Goal: Information Seeking & Learning: Compare options

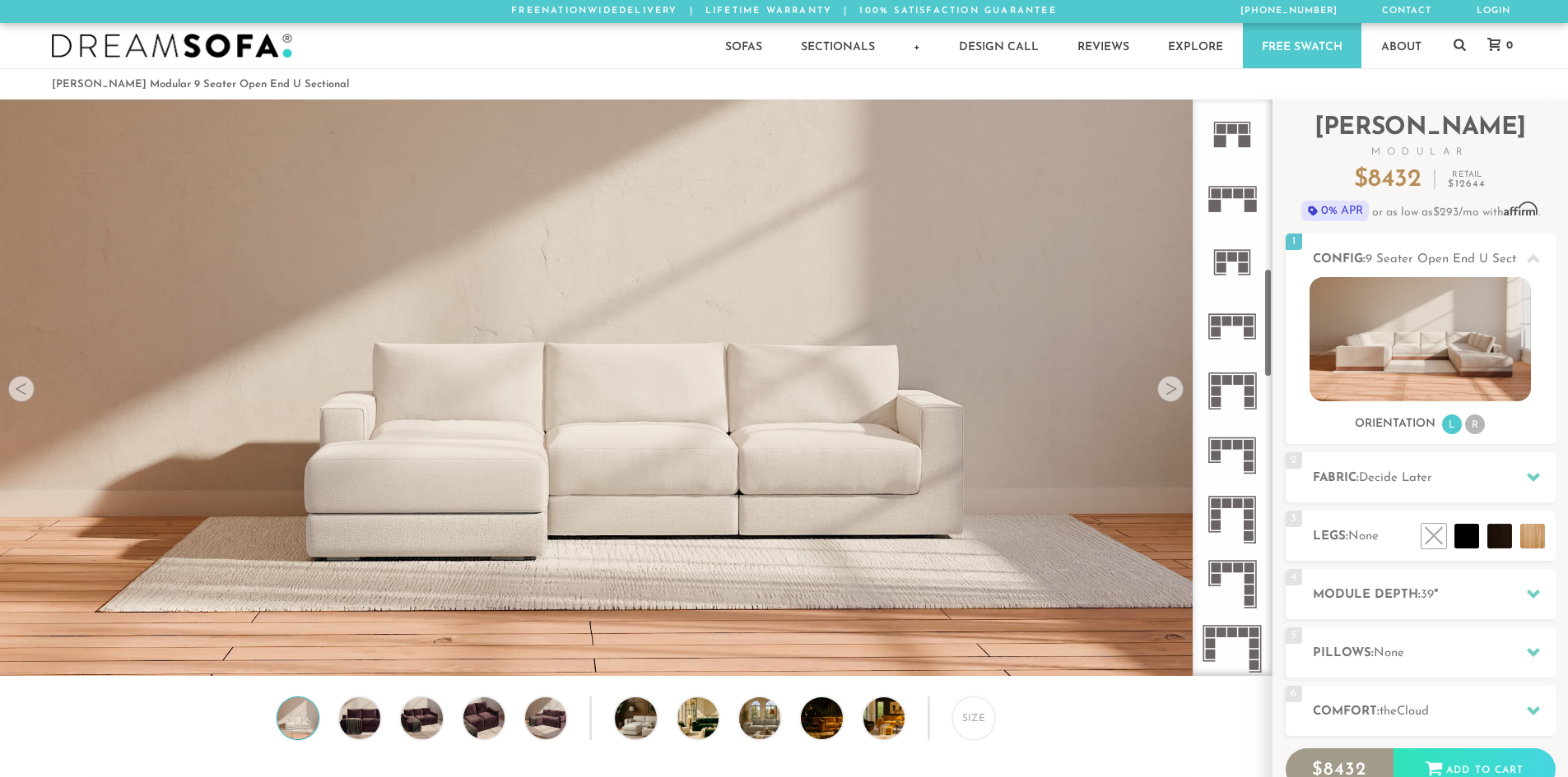
scroll to position [905, 0]
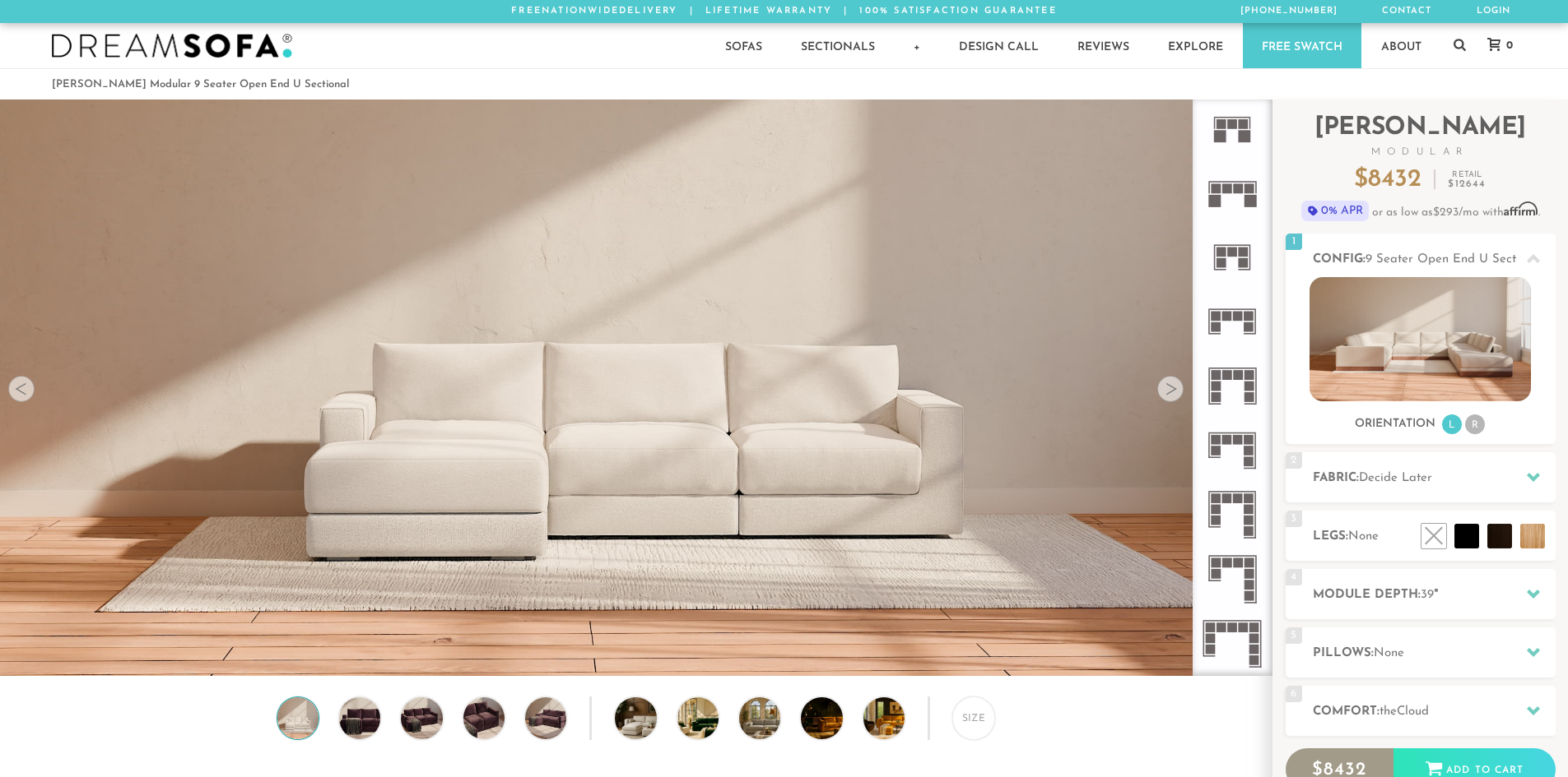
click at [1242, 460] on icon at bounding box center [1232, 450] width 64 height 64
click at [1229, 455] on icon at bounding box center [1232, 450] width 64 height 64
click at [1159, 385] on div at bounding box center [1171, 389] width 27 height 27
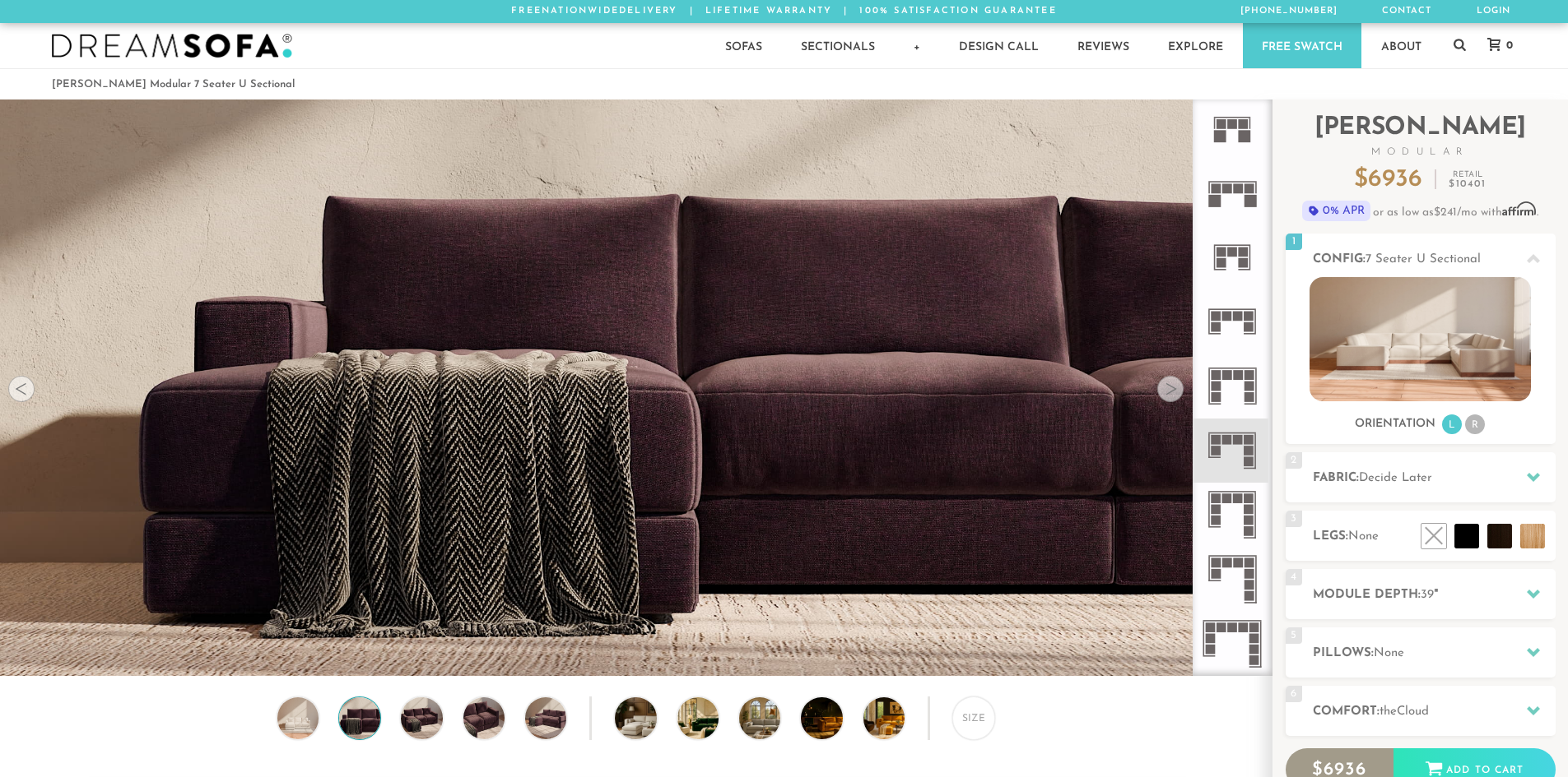
click at [1162, 385] on div at bounding box center [1171, 389] width 27 height 27
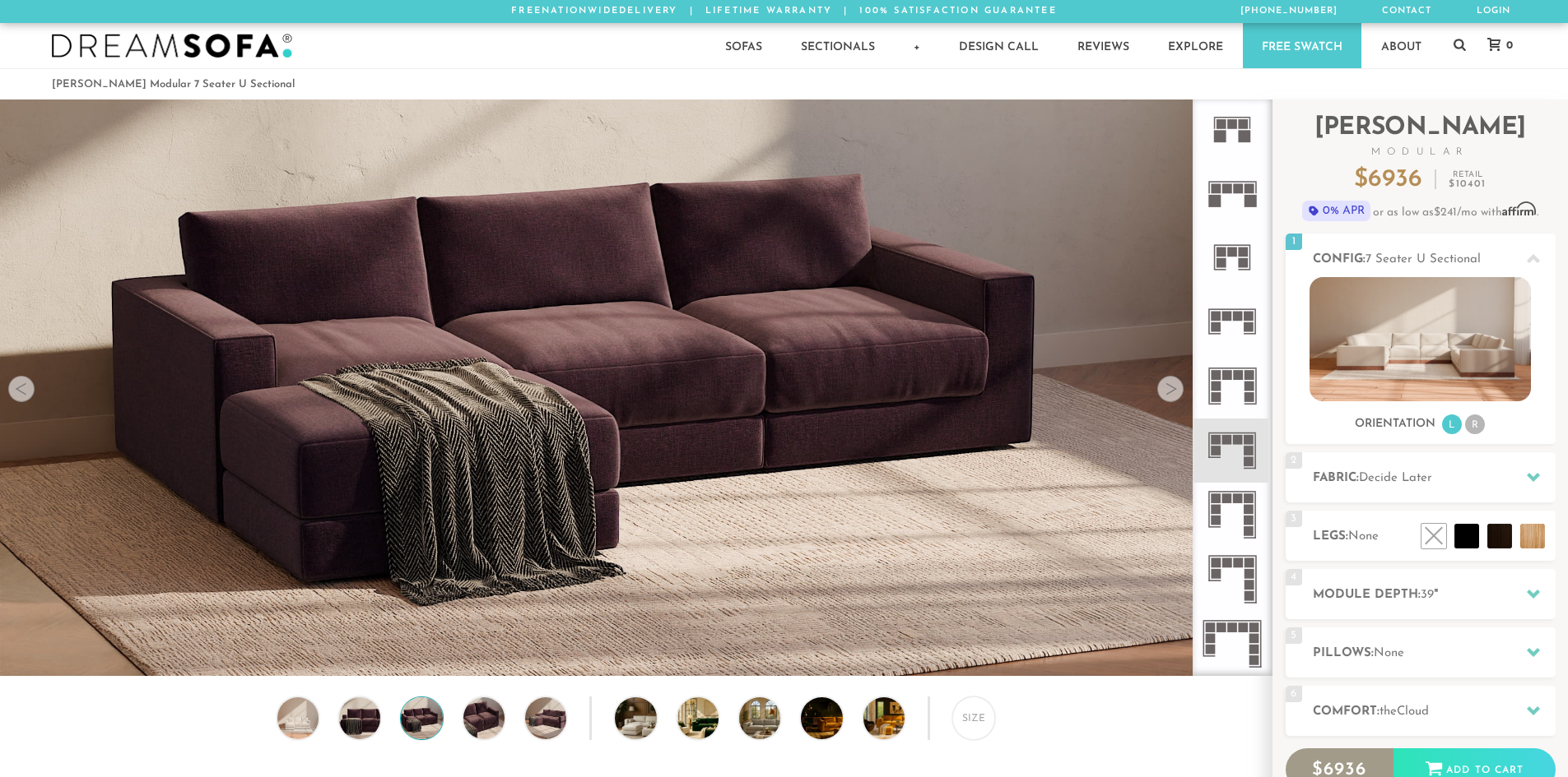
click at [1162, 385] on div at bounding box center [1171, 389] width 27 height 27
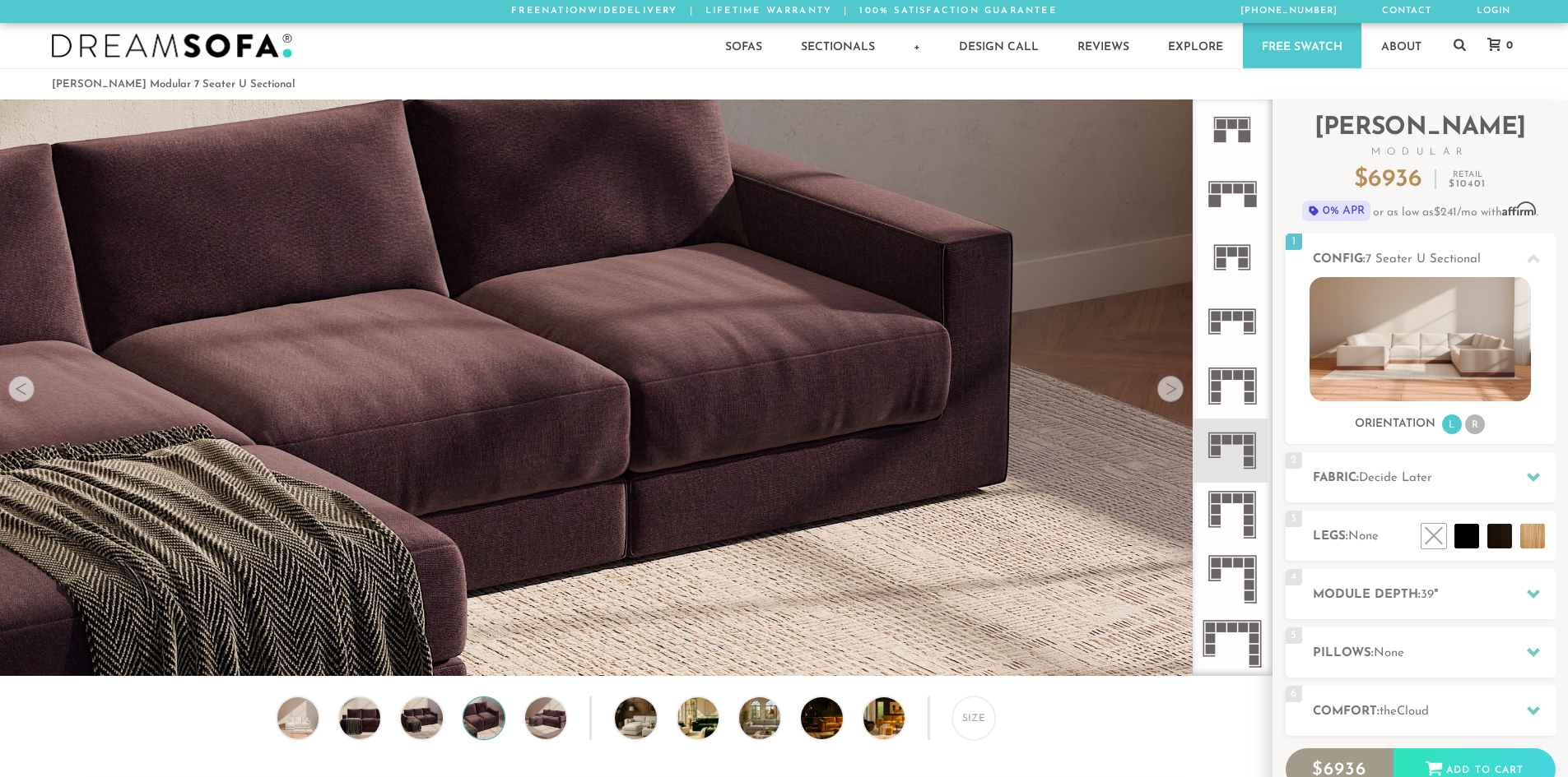
click at [1162, 385] on div at bounding box center [1171, 389] width 27 height 27
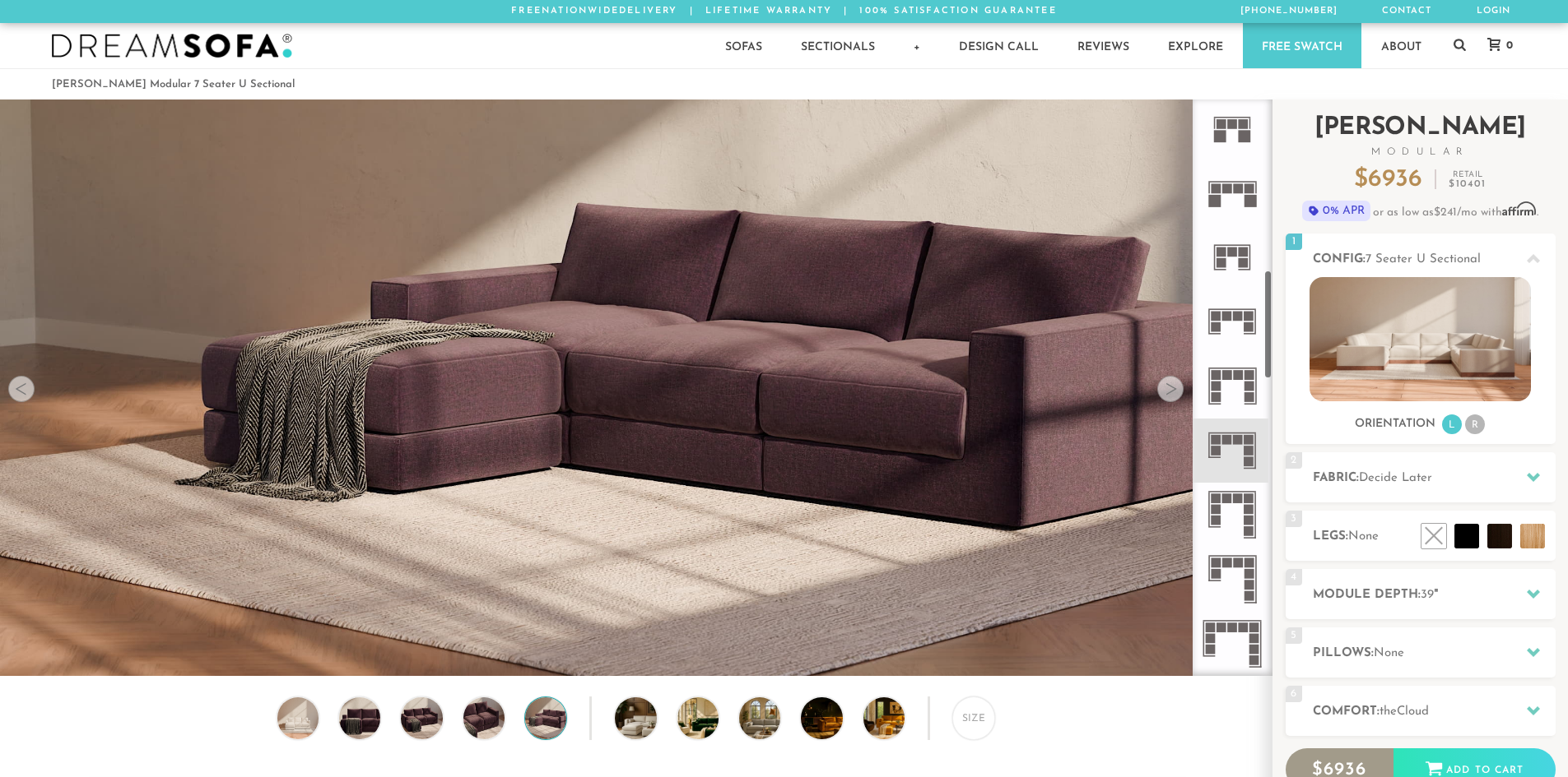
click at [1273, 201] on div "Introducing [PERSON_NAME] Modular $ 6936 Retail $ 10401 $ 6936 Retail $ 10401 0…" at bounding box center [1420, 492] width 296 height 786
click at [1247, 198] on rect at bounding box center [1250, 201] width 12 height 12
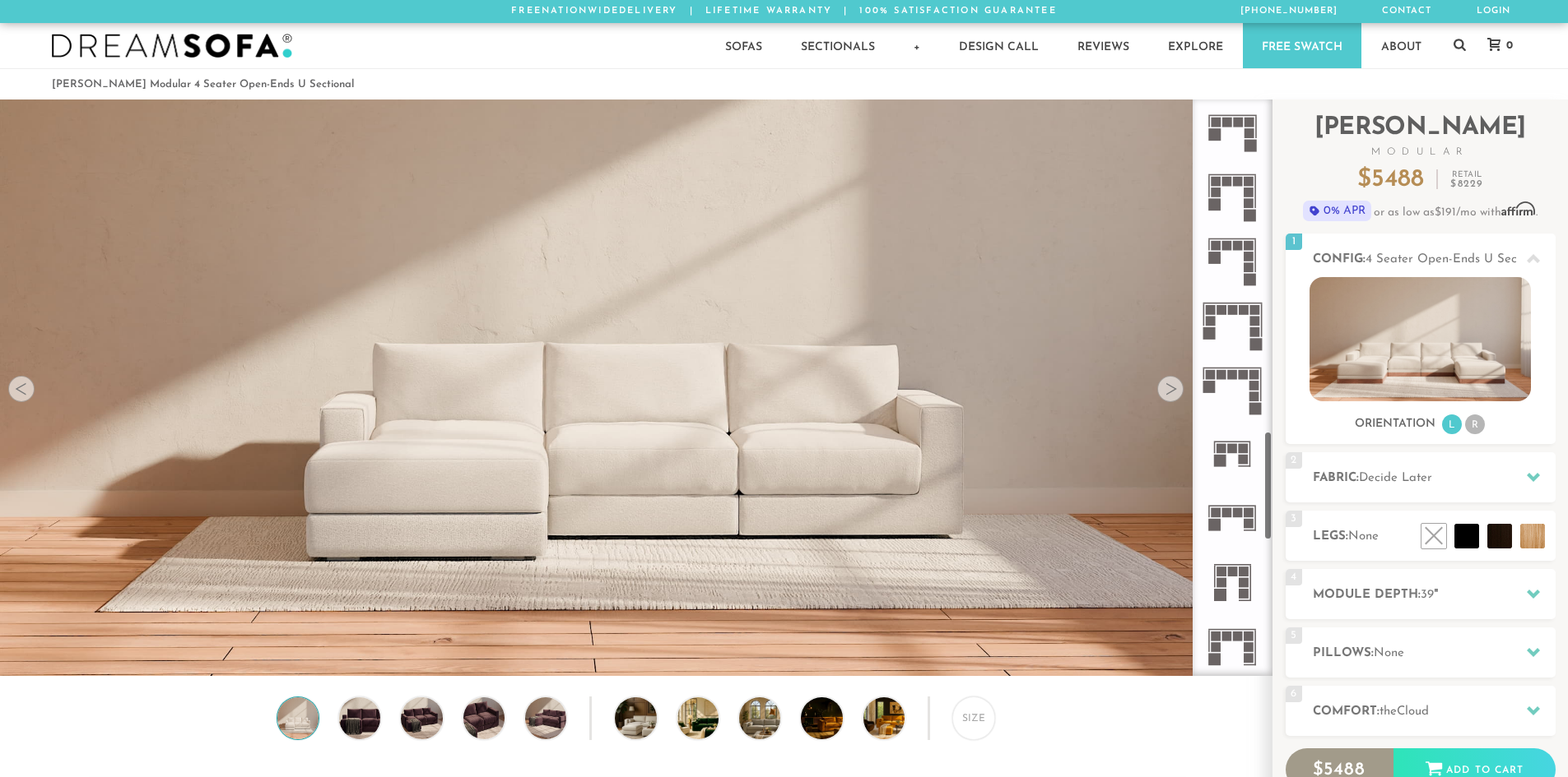
scroll to position [1809, 0]
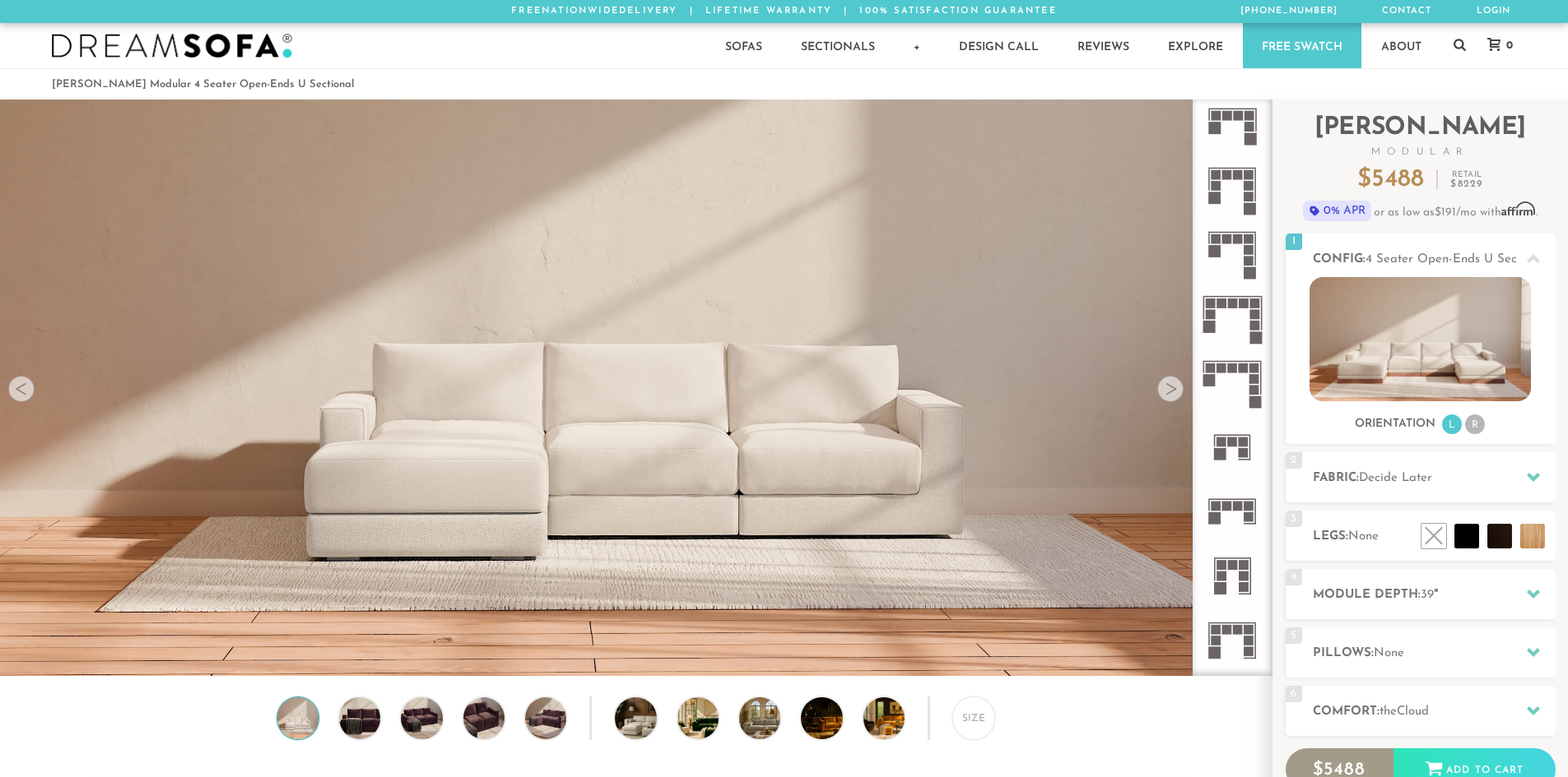
click at [1225, 323] on icon at bounding box center [1232, 319] width 64 height 64
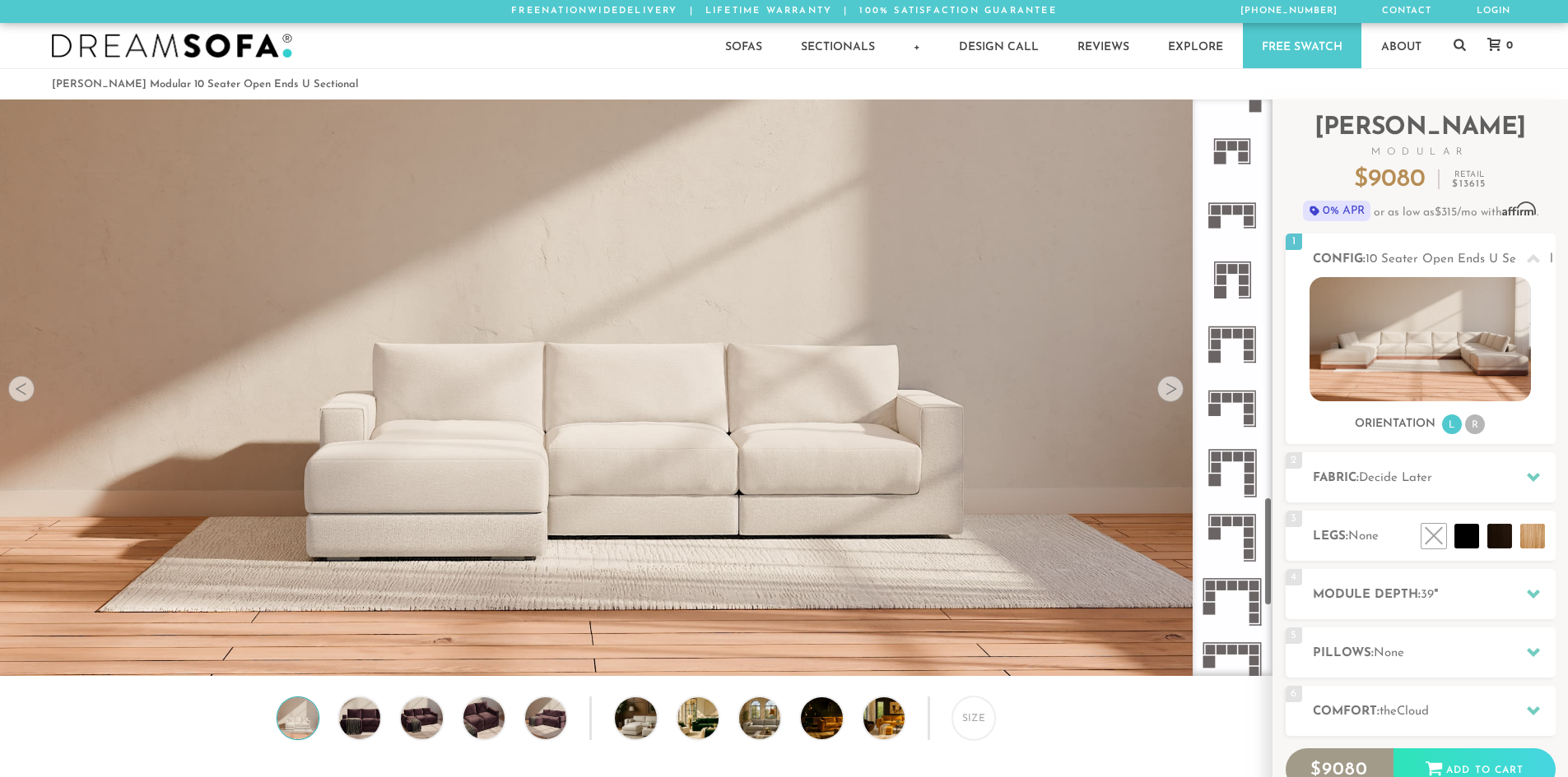
scroll to position [2112, 0]
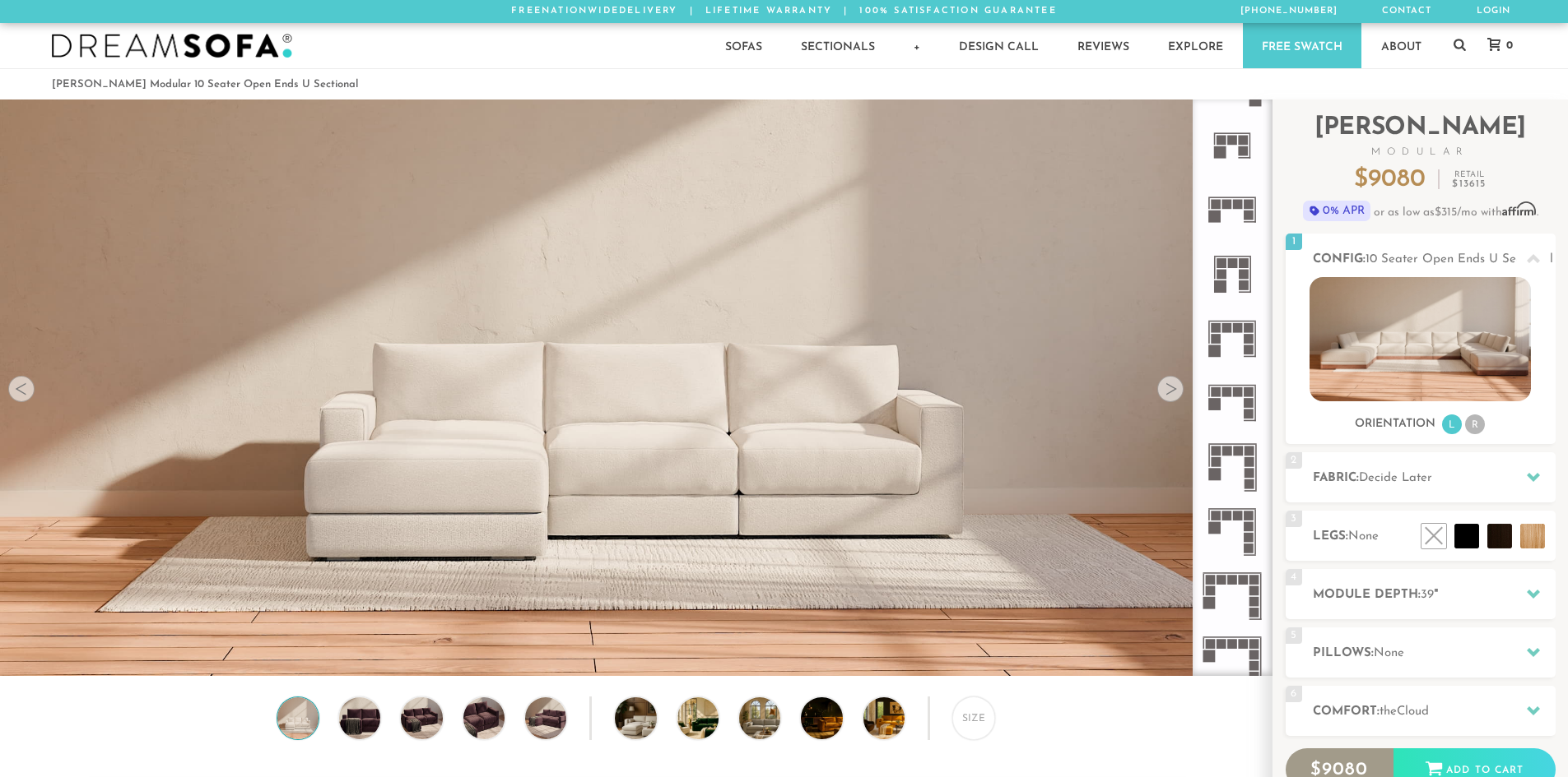
click at [1227, 523] on icon at bounding box center [1232, 532] width 64 height 64
click at [1221, 413] on icon at bounding box center [1232, 403] width 64 height 64
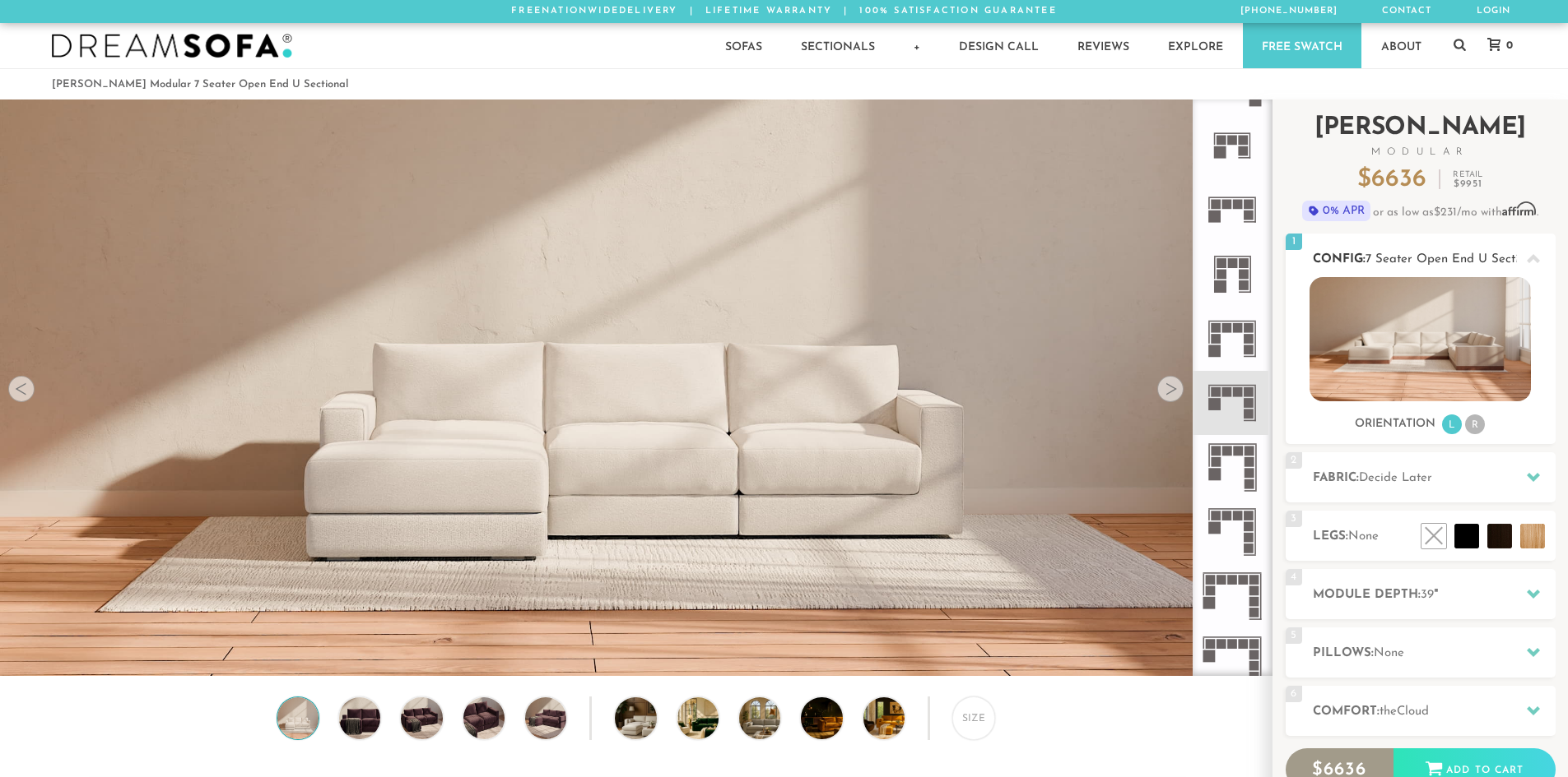
click at [1525, 258] on div at bounding box center [1533, 259] width 35 height 34
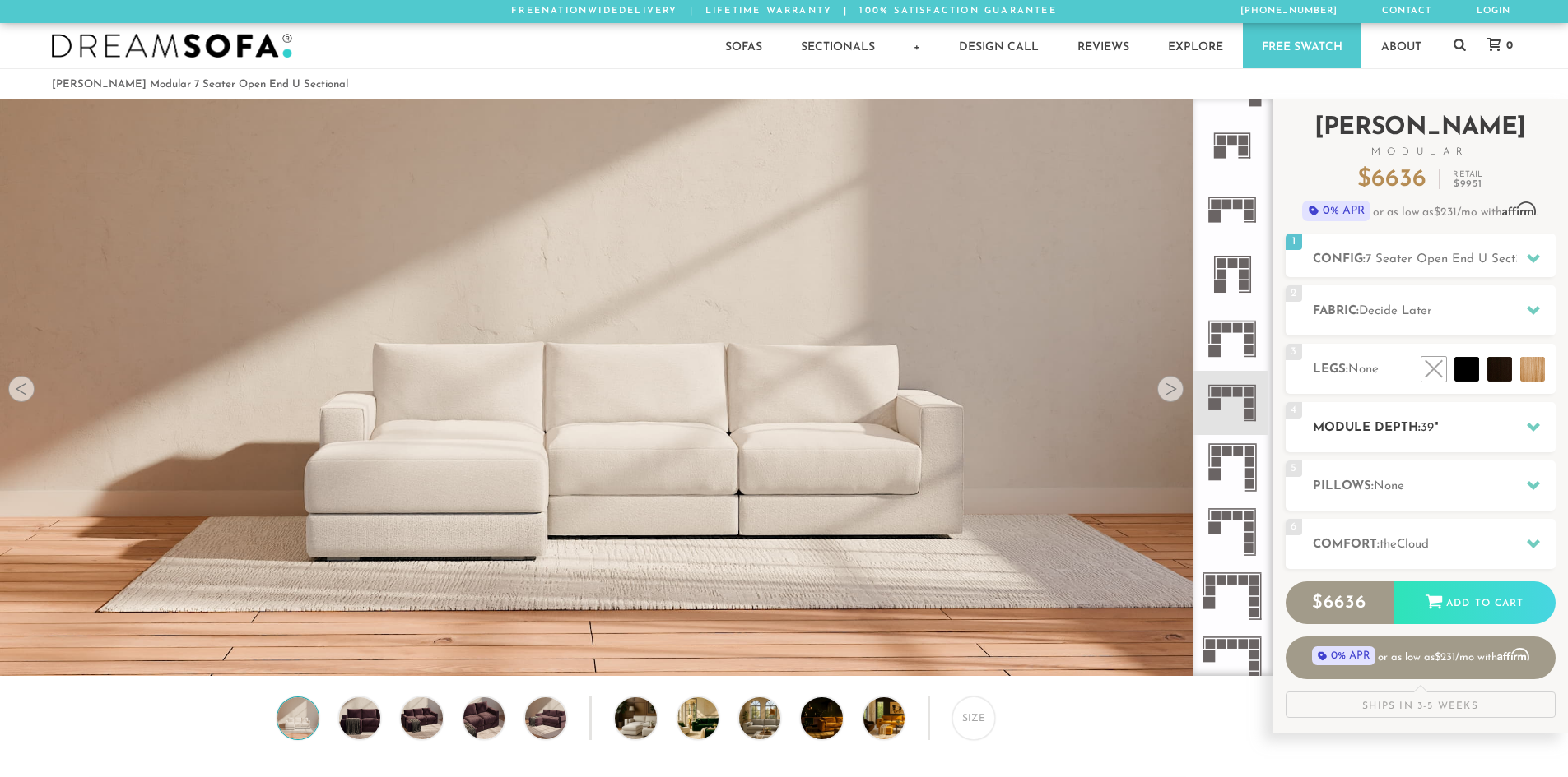
click at [1533, 429] on icon at bounding box center [1533, 427] width 13 height 9
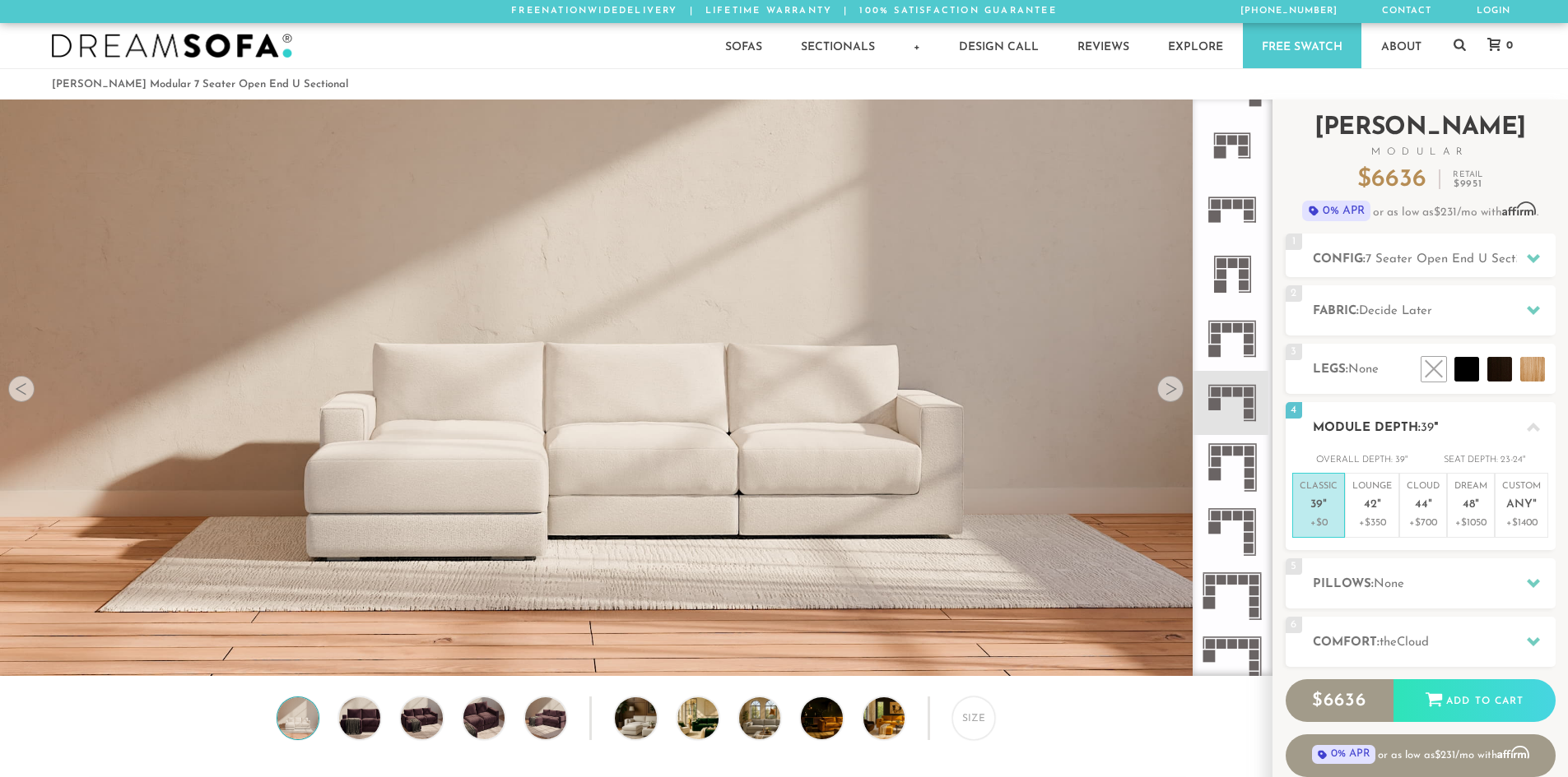
click at [1533, 429] on icon at bounding box center [1533, 427] width 13 height 13
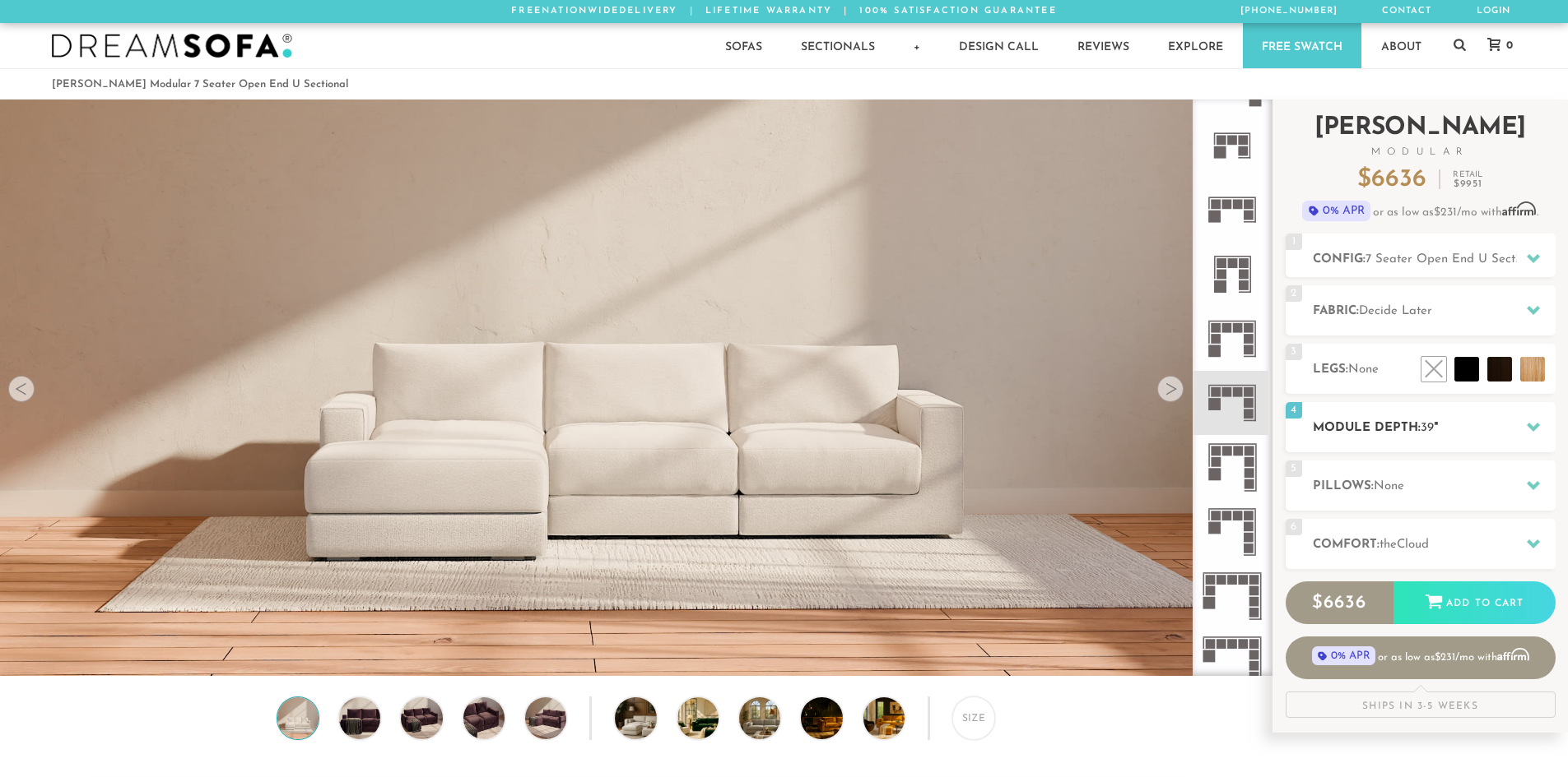
click at [1533, 429] on icon at bounding box center [1533, 427] width 13 height 9
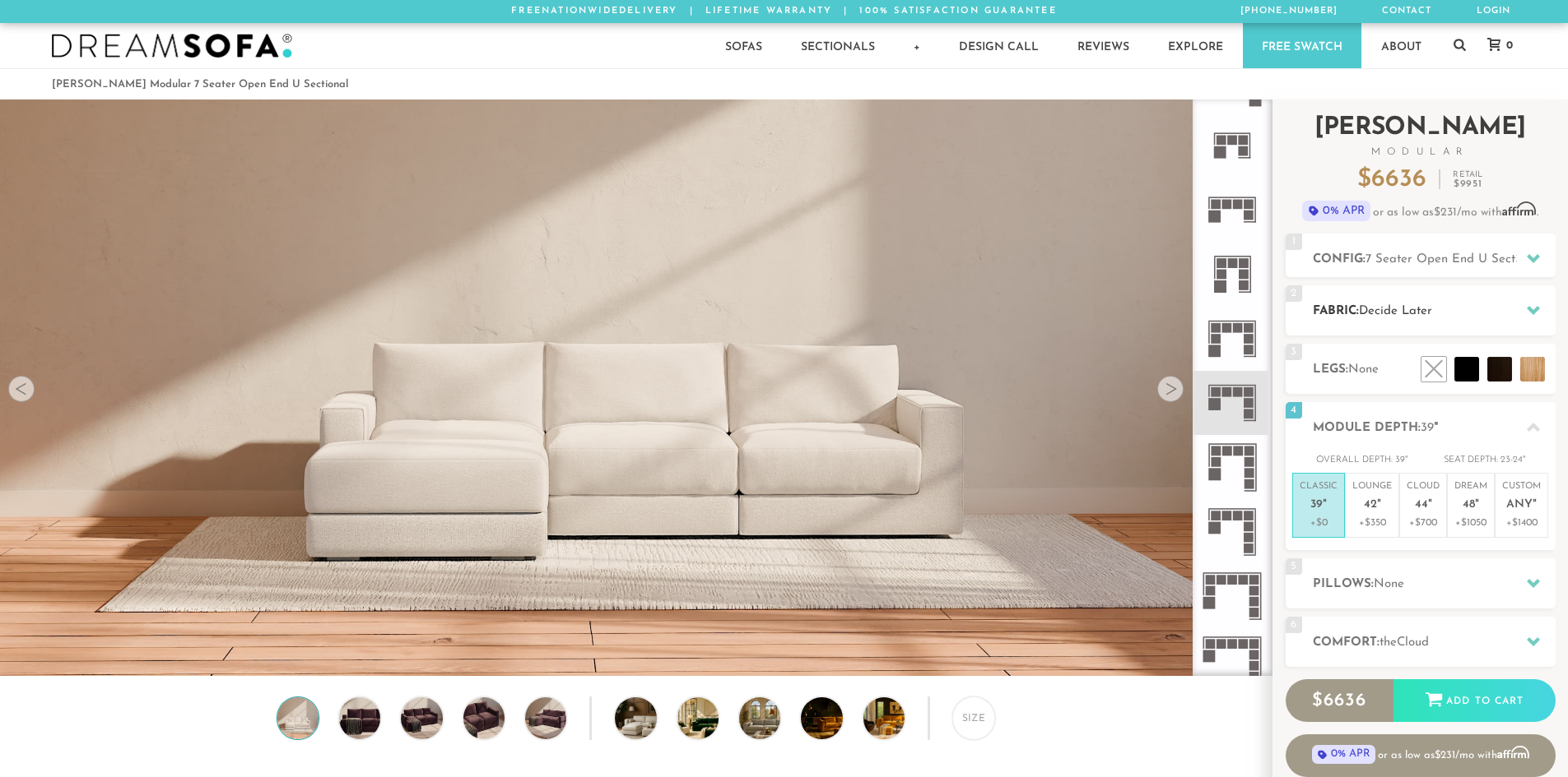
click at [1544, 308] on div at bounding box center [1533, 311] width 35 height 34
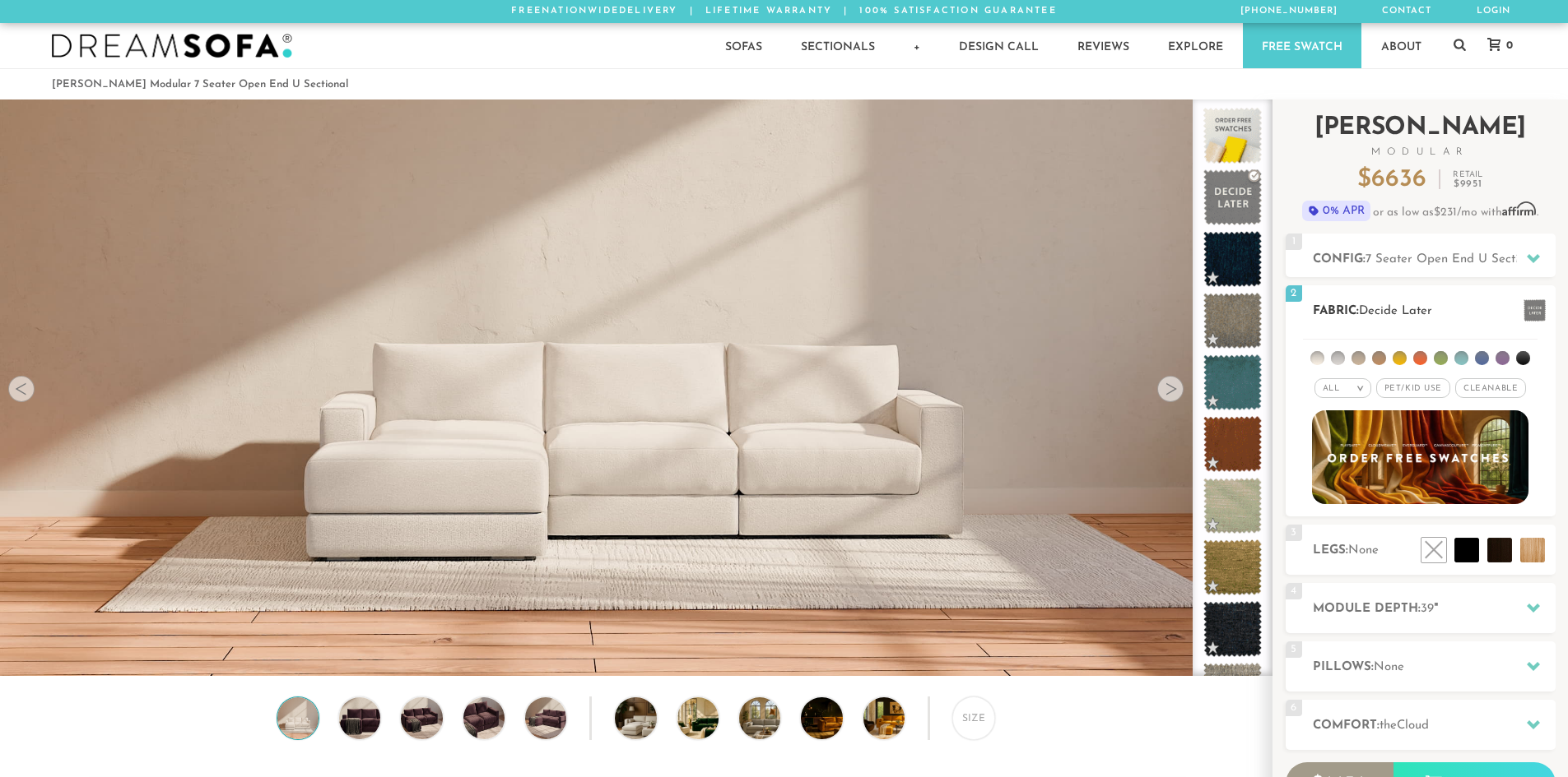
click at [1544, 308] on span at bounding box center [1534, 310] width 22 height 22
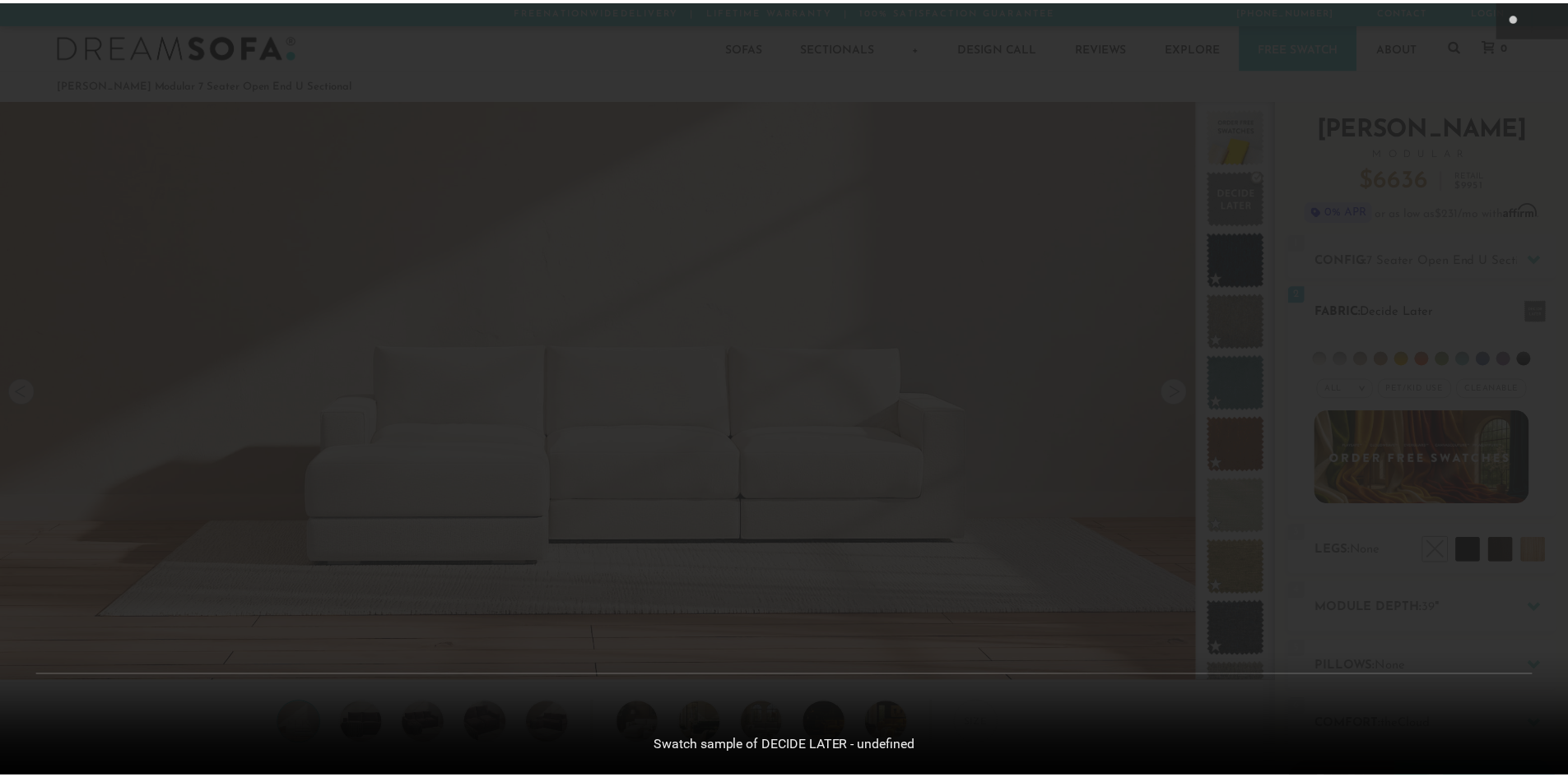
scroll to position [19286, 1568]
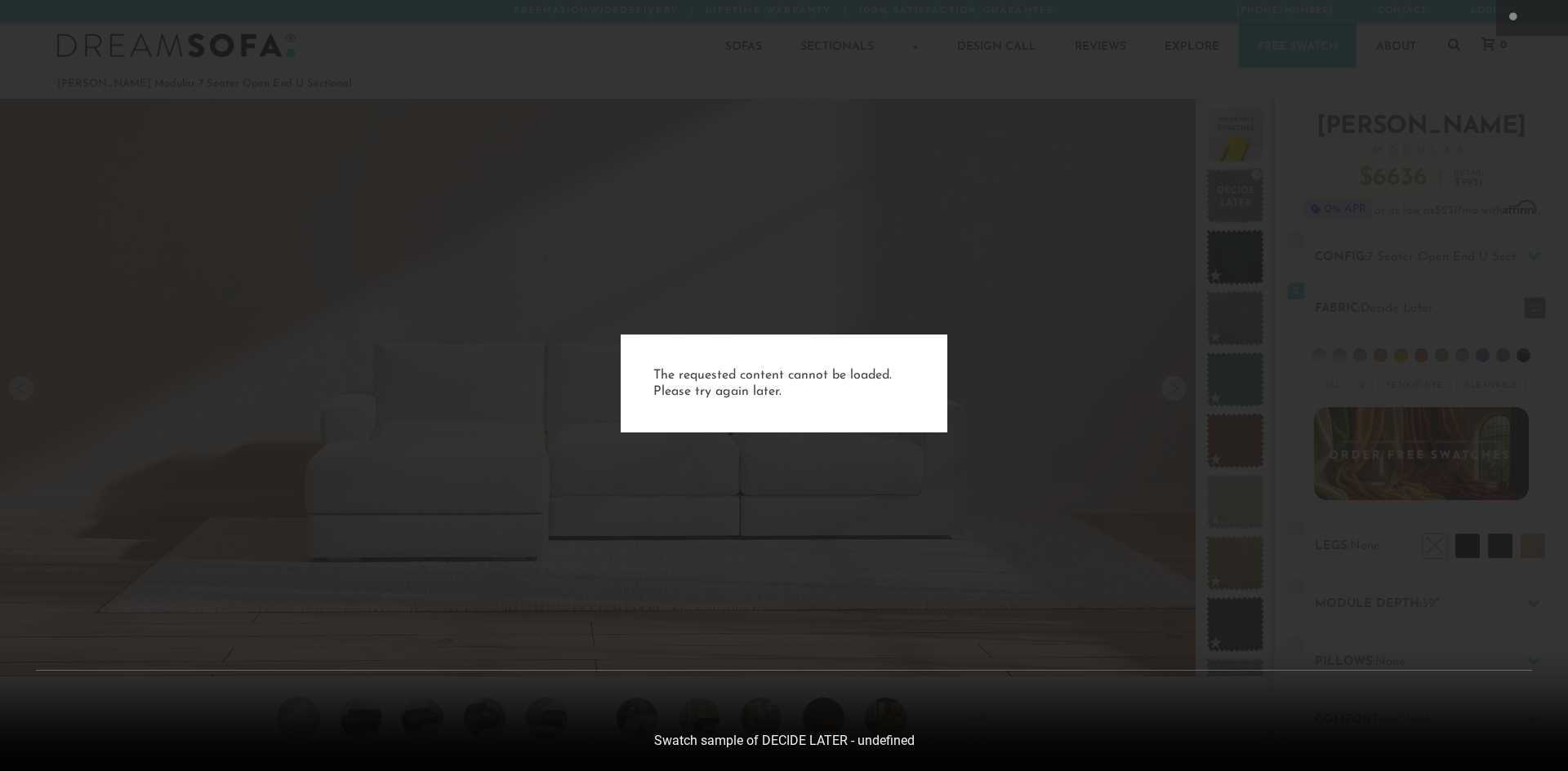
click at [1299, 92] on div "The requested content cannot be loaded. Please try again later." at bounding box center [784, 385] width 1568 height 771
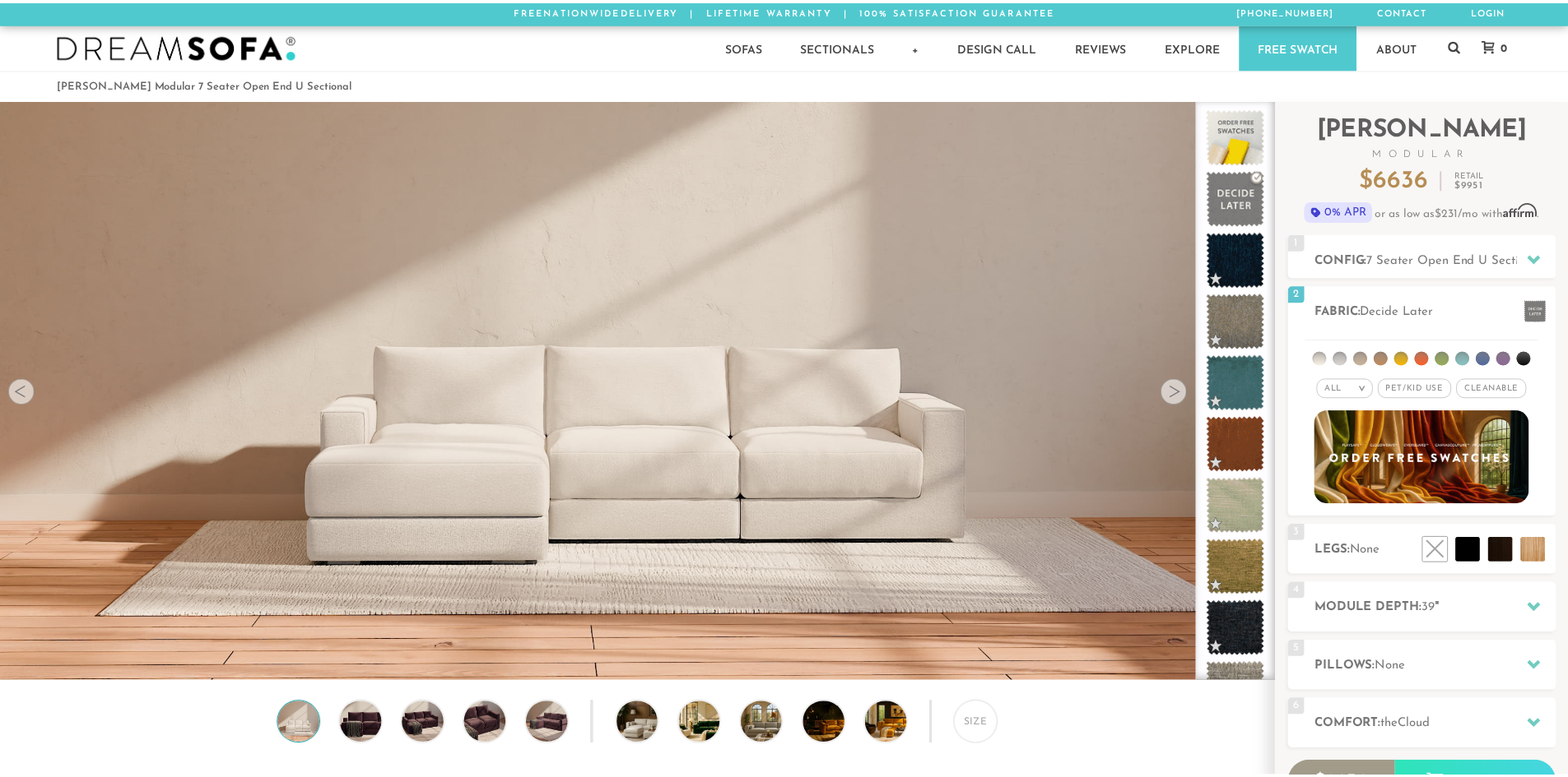
scroll to position [19263, 1556]
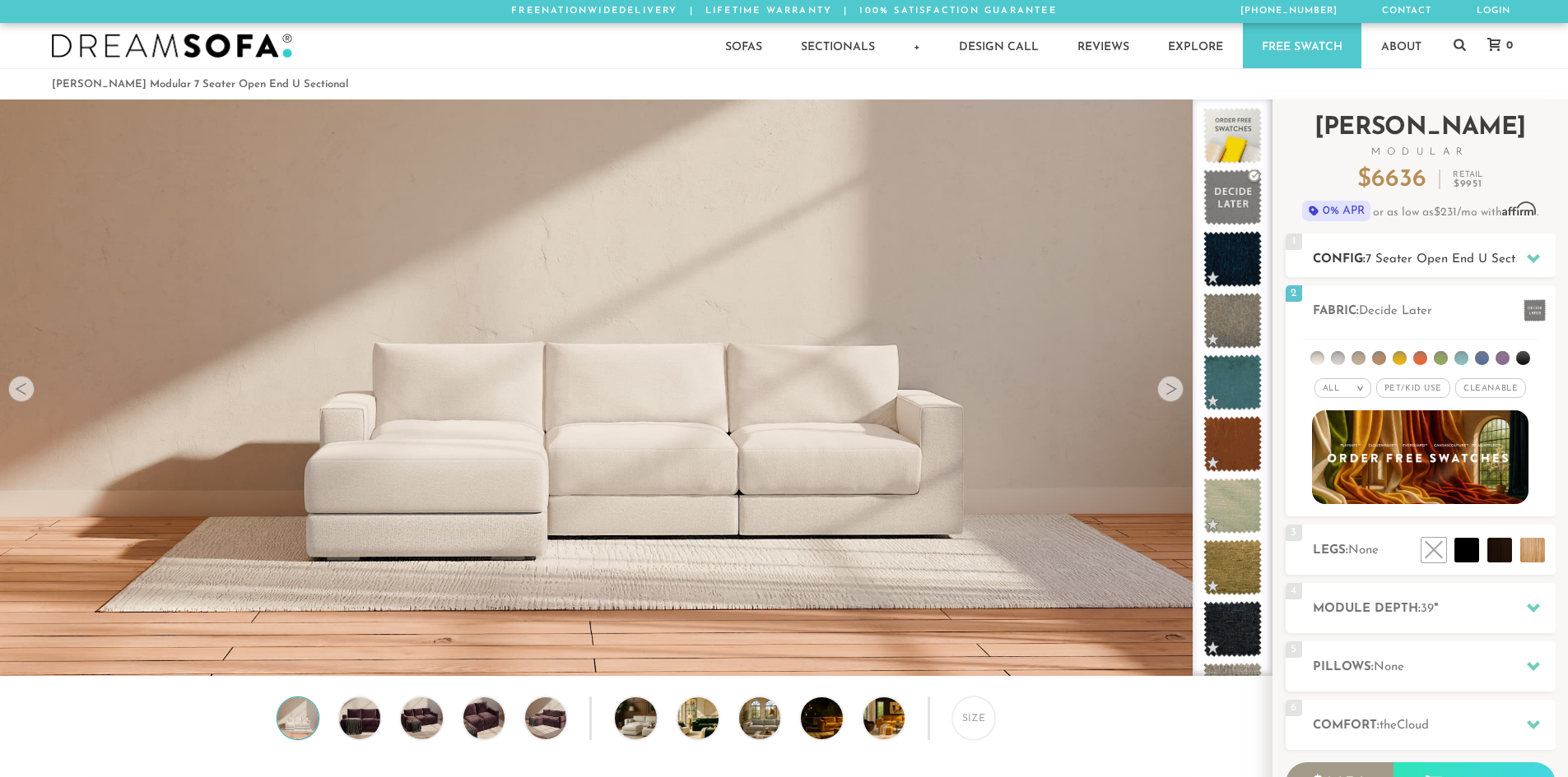
click at [1539, 259] on icon at bounding box center [1533, 258] width 13 height 13
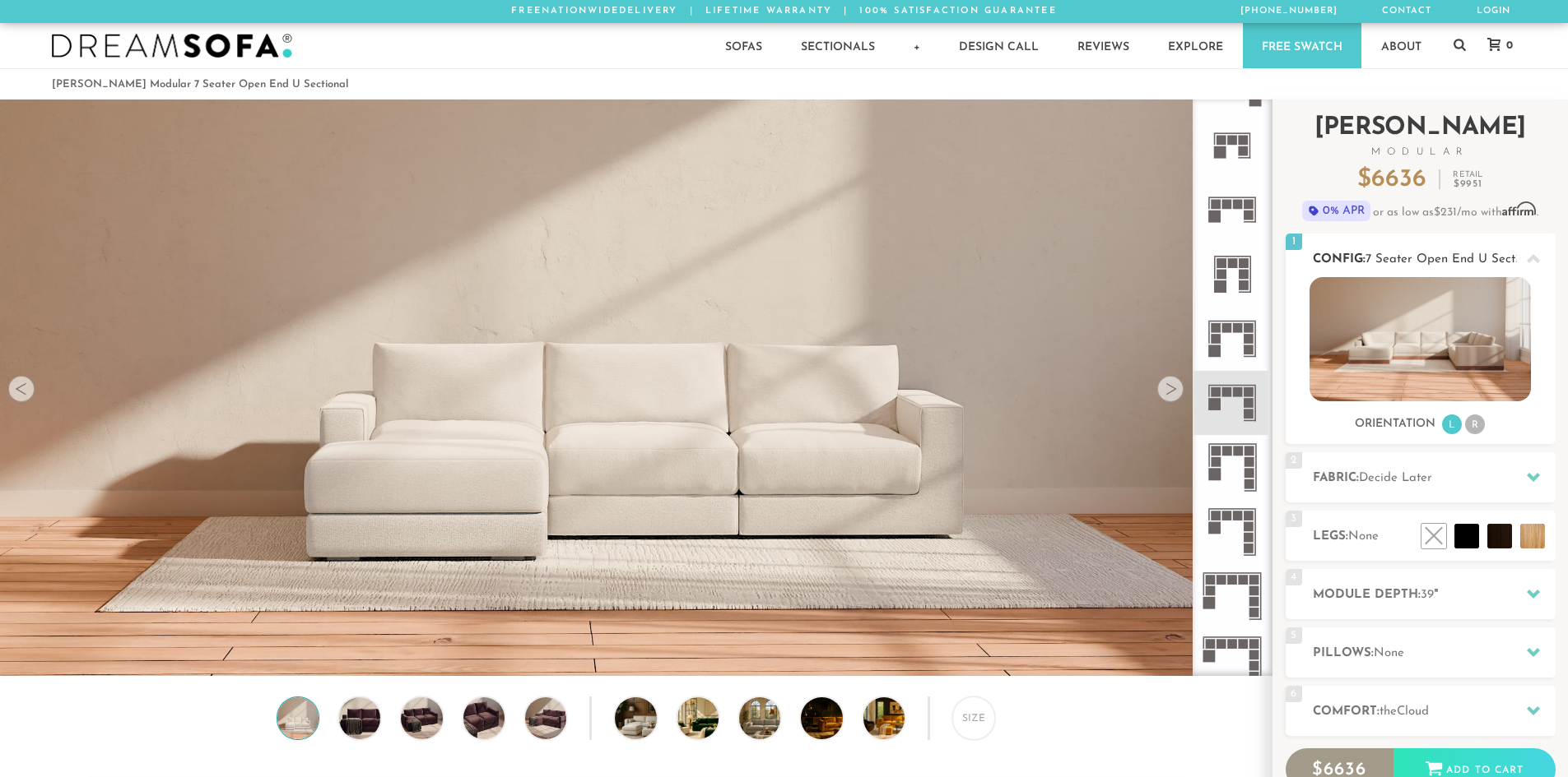
click at [1448, 364] on img at bounding box center [1420, 339] width 222 height 125
click at [1430, 336] on img at bounding box center [1420, 339] width 222 height 125
drag, startPoint x: 1430, startPoint y: 336, endPoint x: 1448, endPoint y: 326, distance: 20.6
click at [1448, 326] on img at bounding box center [1420, 339] width 222 height 125
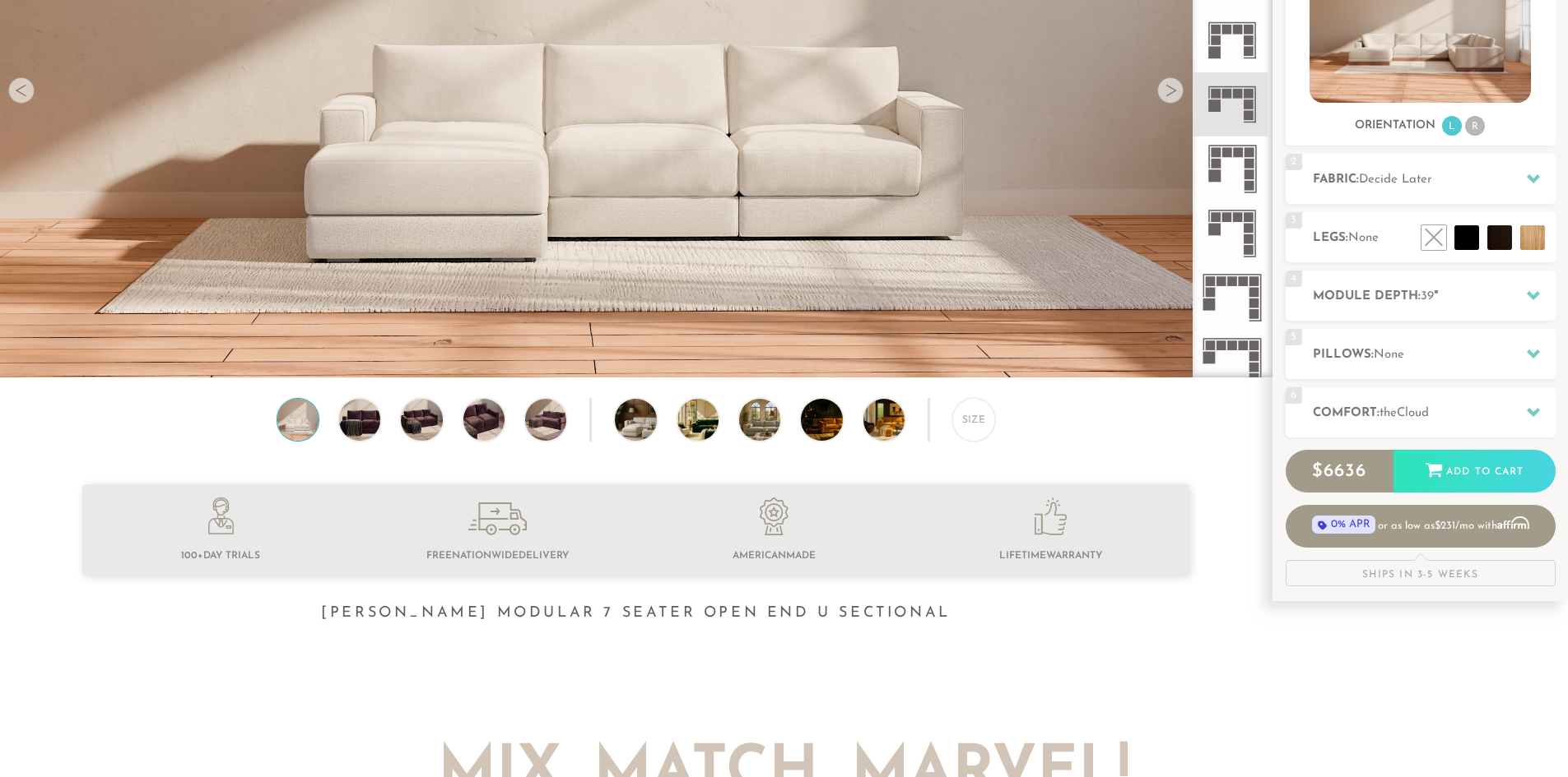
scroll to position [302, 0]
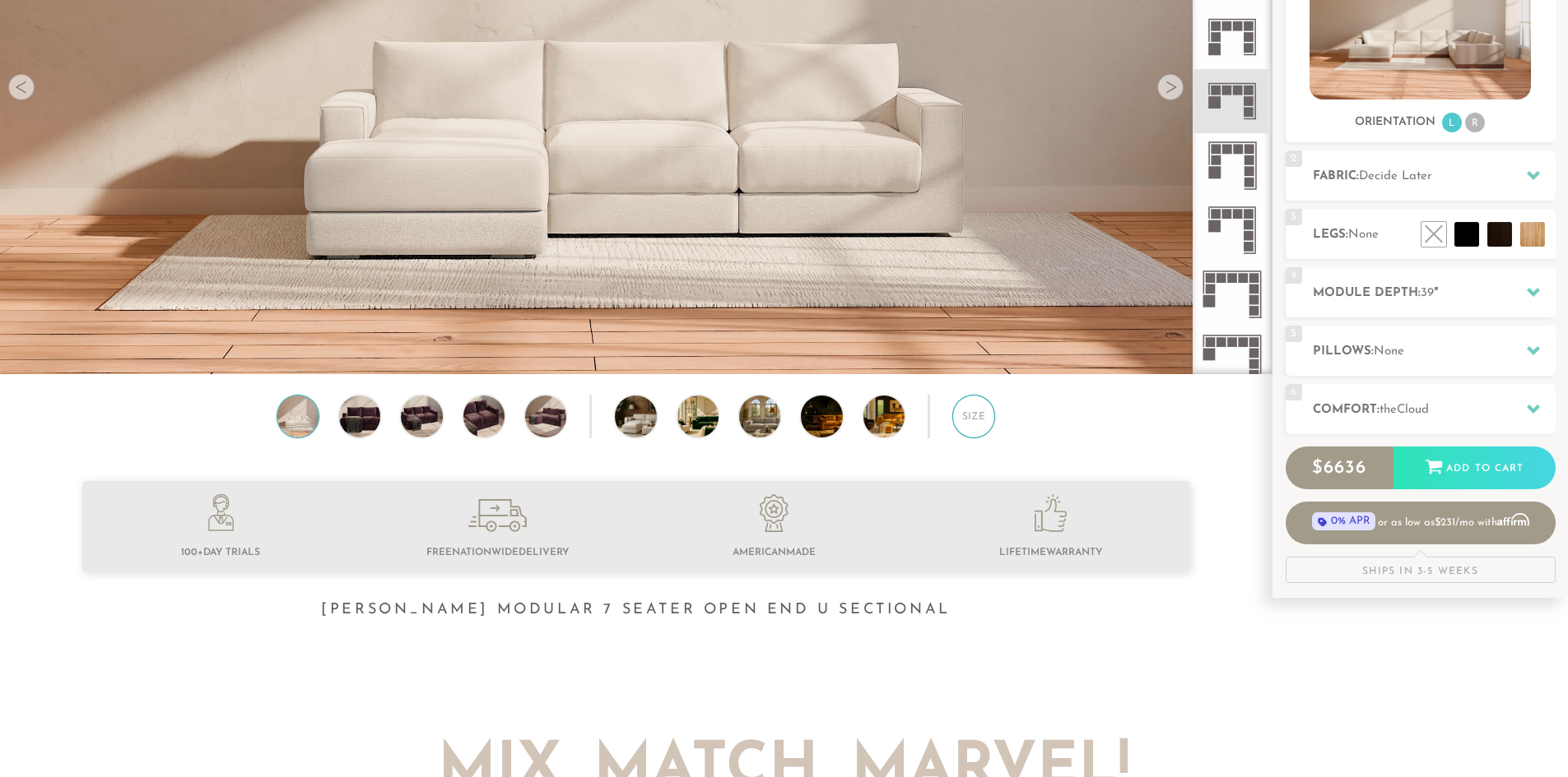
click at [972, 414] on div "Size" at bounding box center [973, 417] width 43 height 43
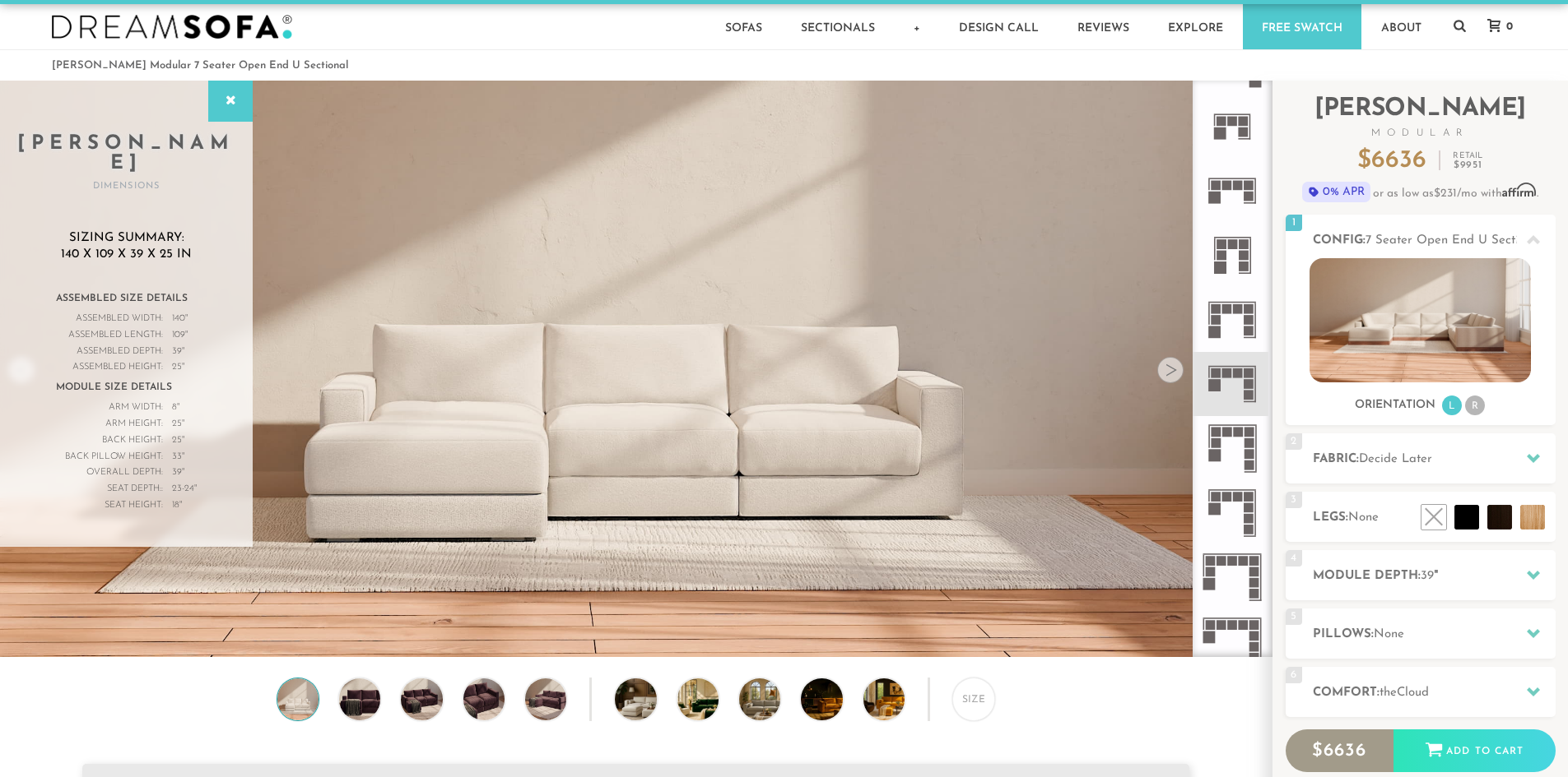
scroll to position [0, 0]
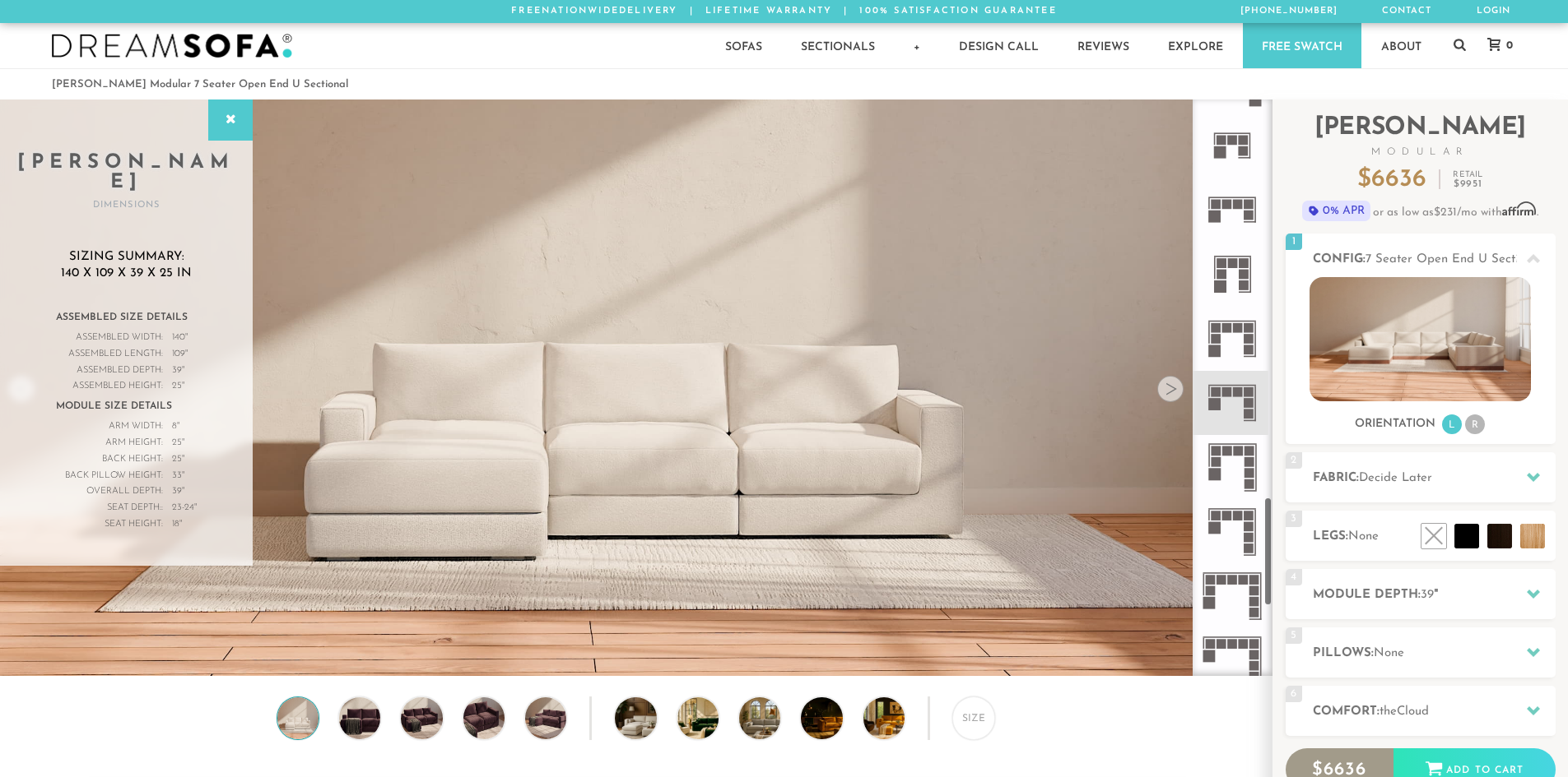
click at [1223, 594] on icon at bounding box center [1232, 596] width 64 height 64
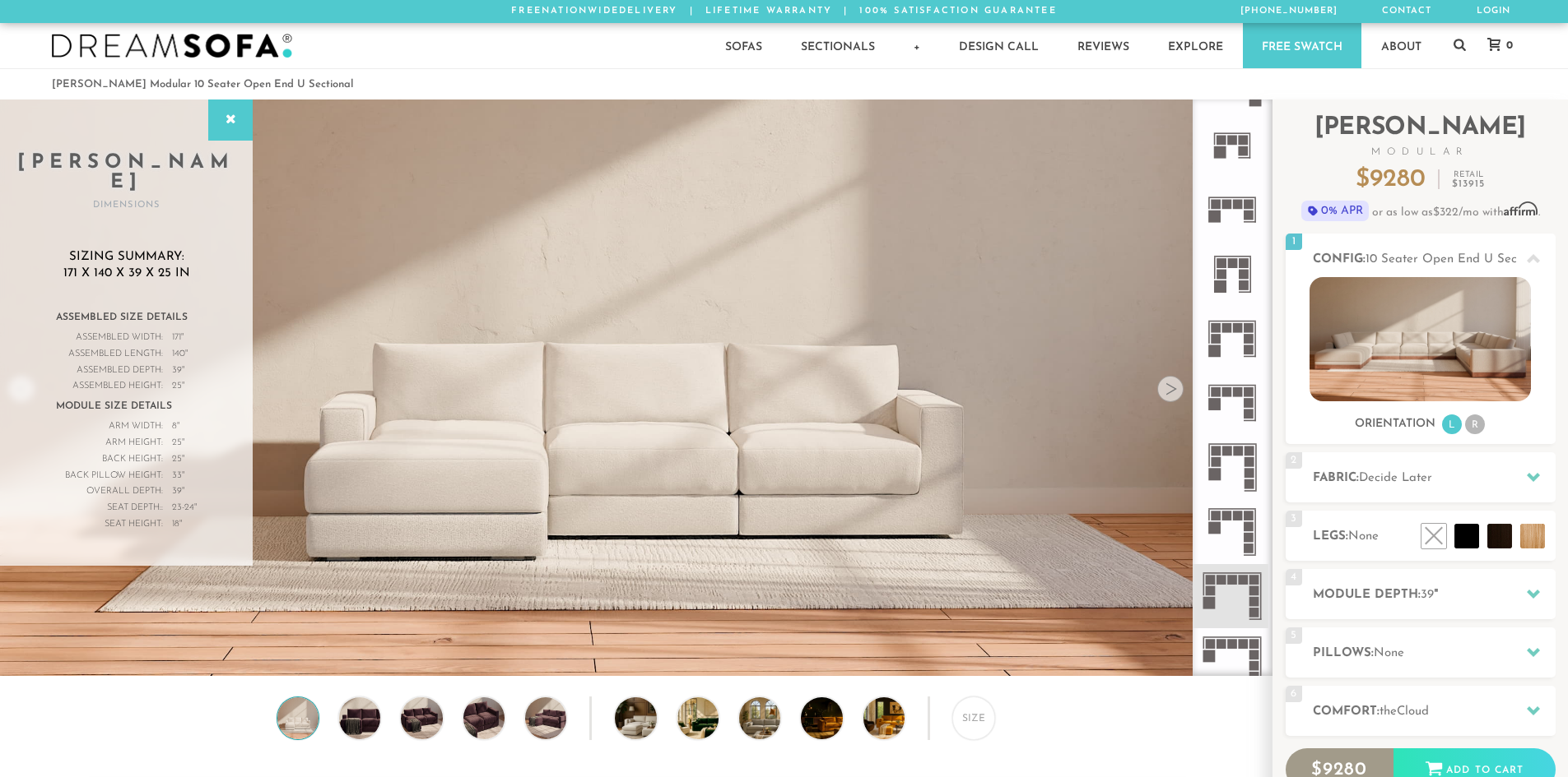
click at [1238, 481] on icon at bounding box center [1232, 467] width 64 height 64
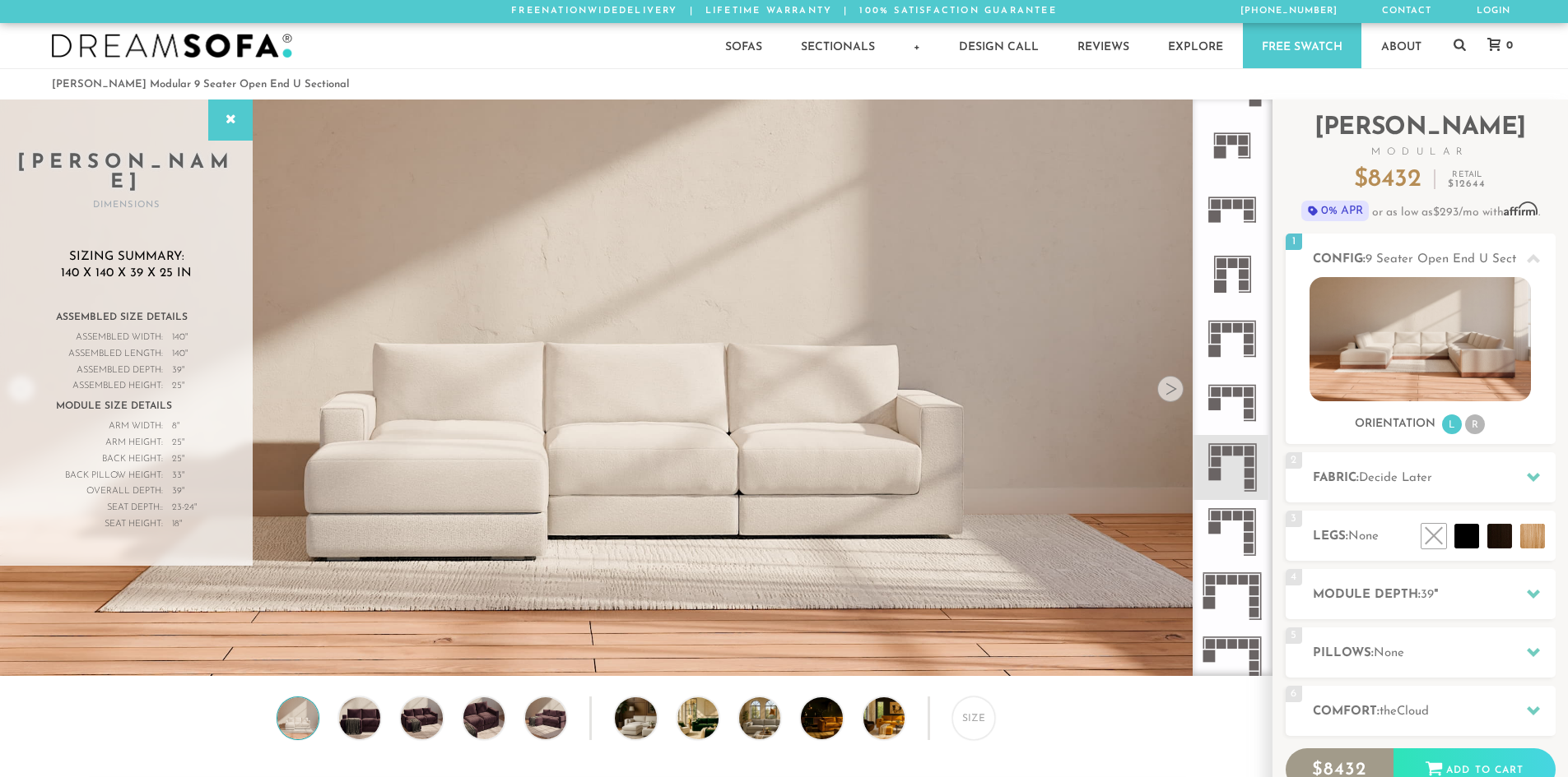
click at [1241, 587] on icon at bounding box center [1232, 596] width 64 height 64
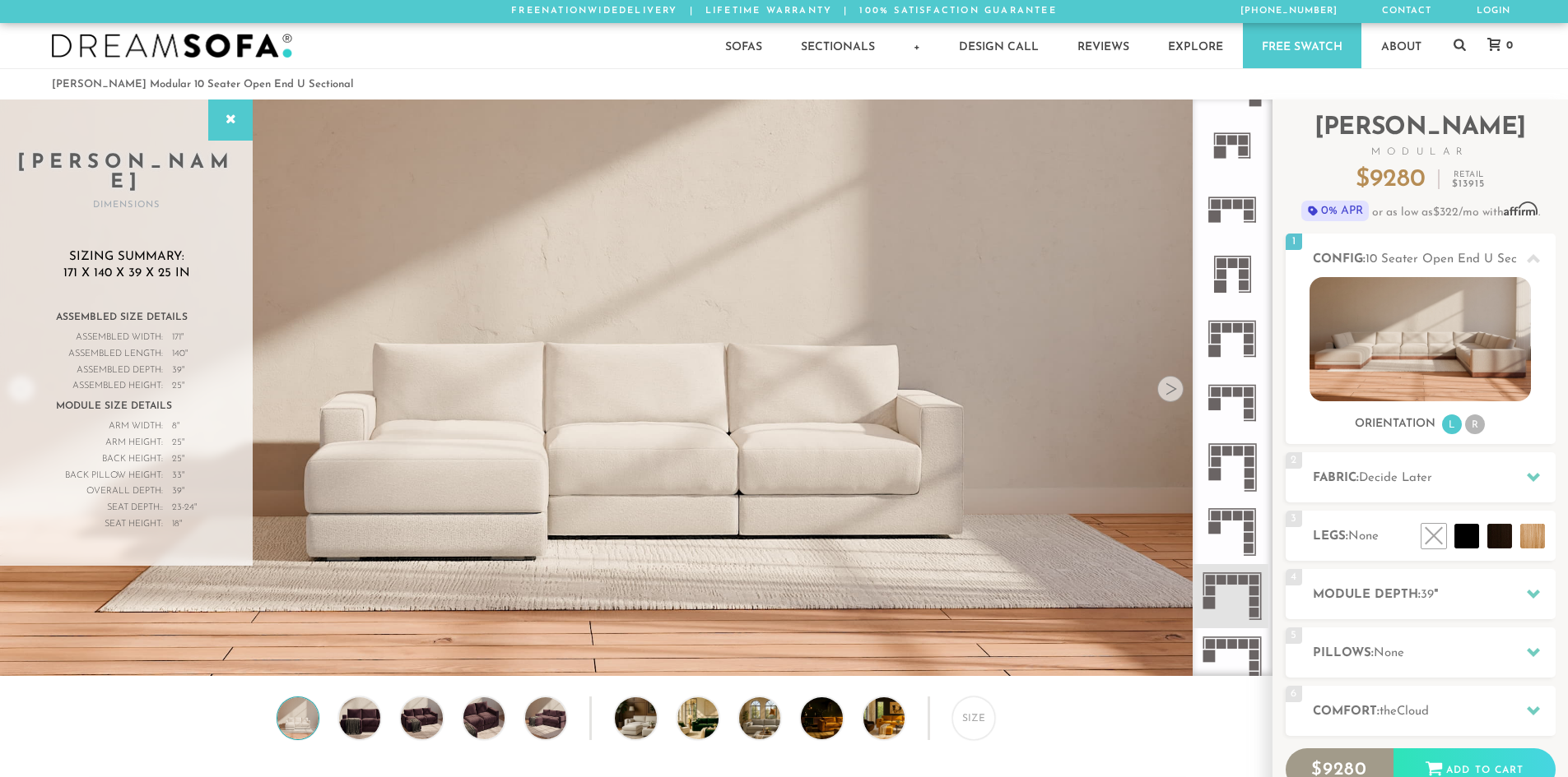
click at [1246, 649] on rect at bounding box center [1243, 643] width 10 height 10
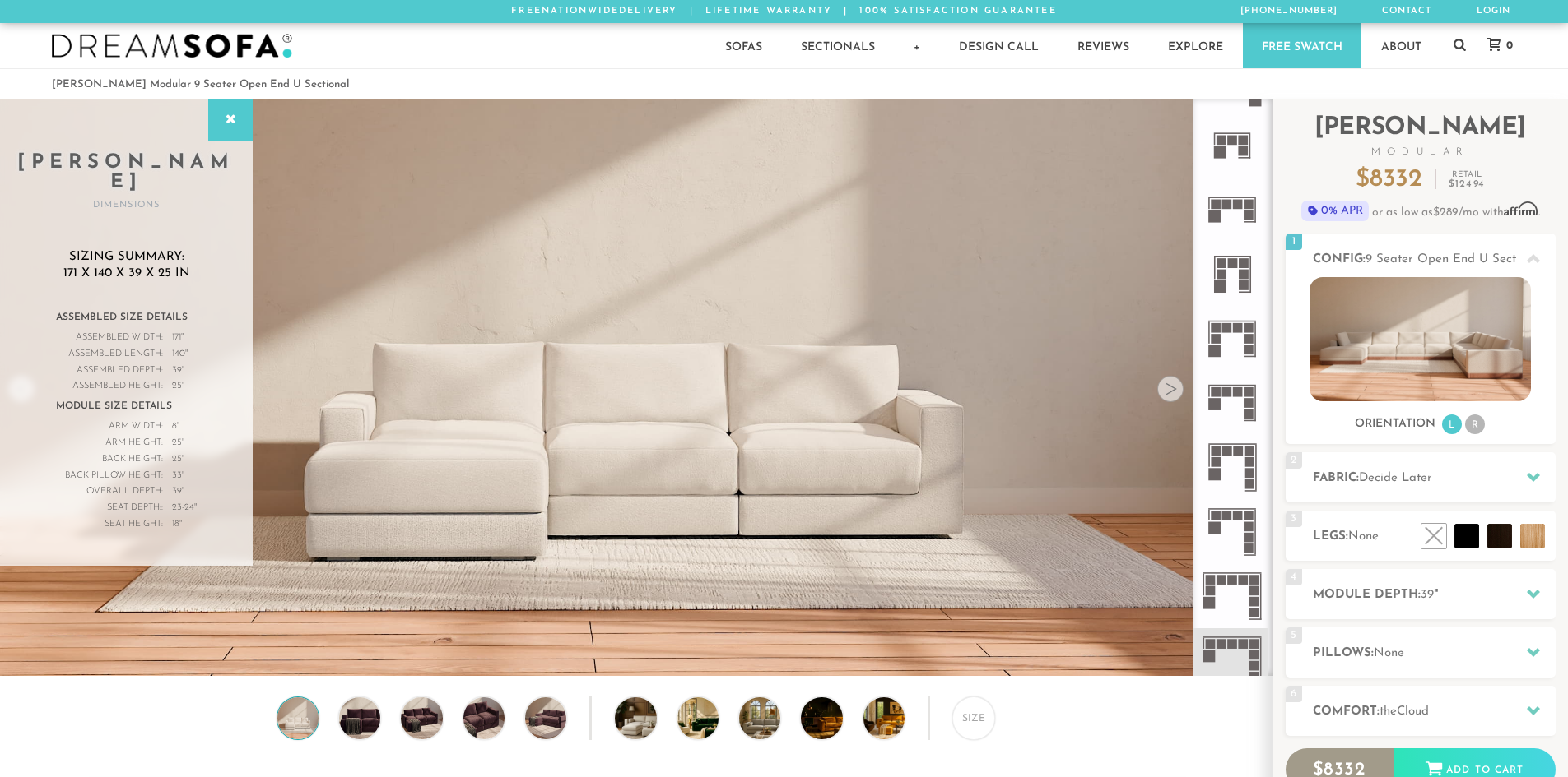
click at [1238, 592] on icon at bounding box center [1232, 596] width 64 height 64
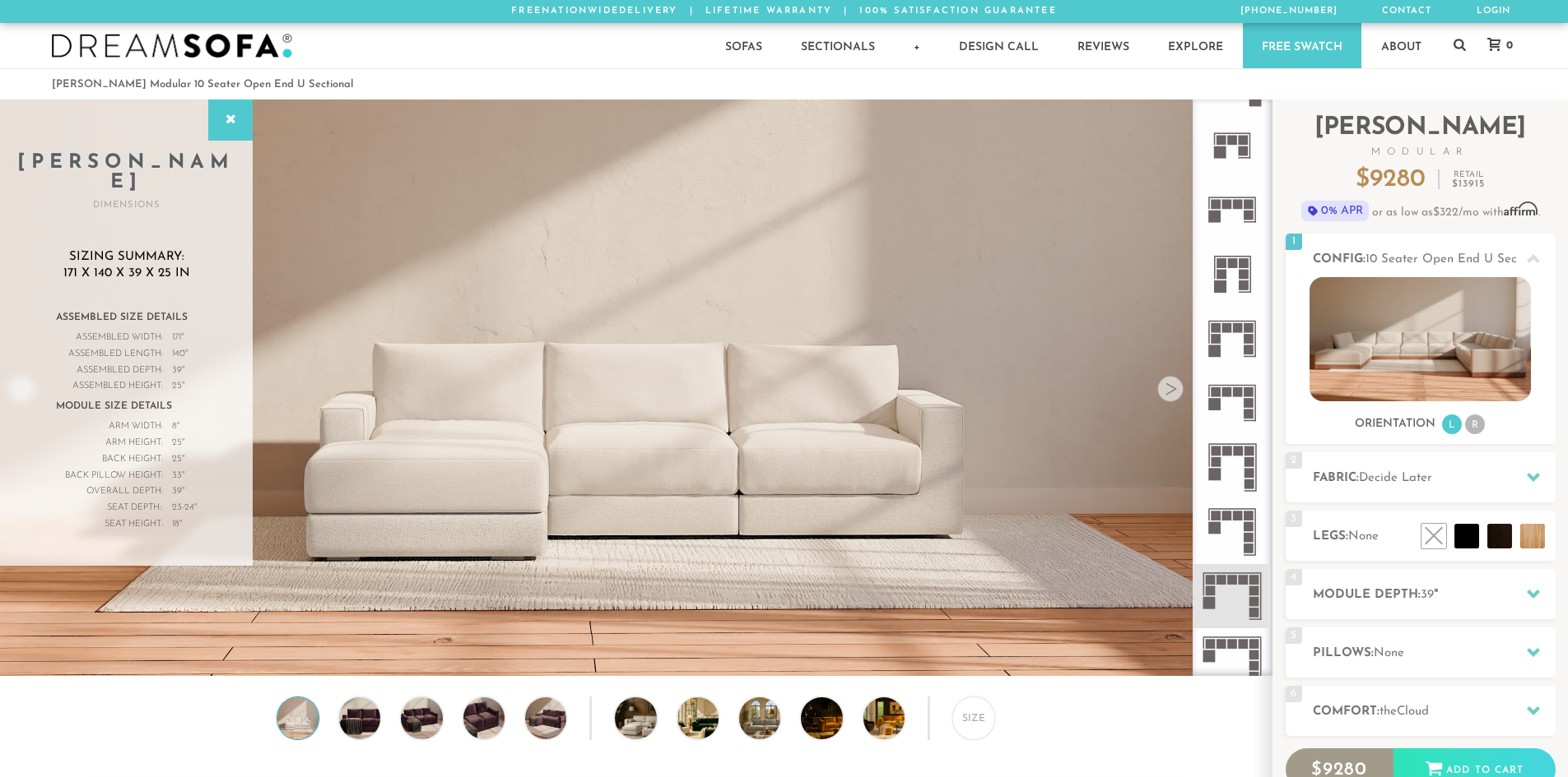
click at [1231, 391] on rect at bounding box center [1227, 392] width 10 height 10
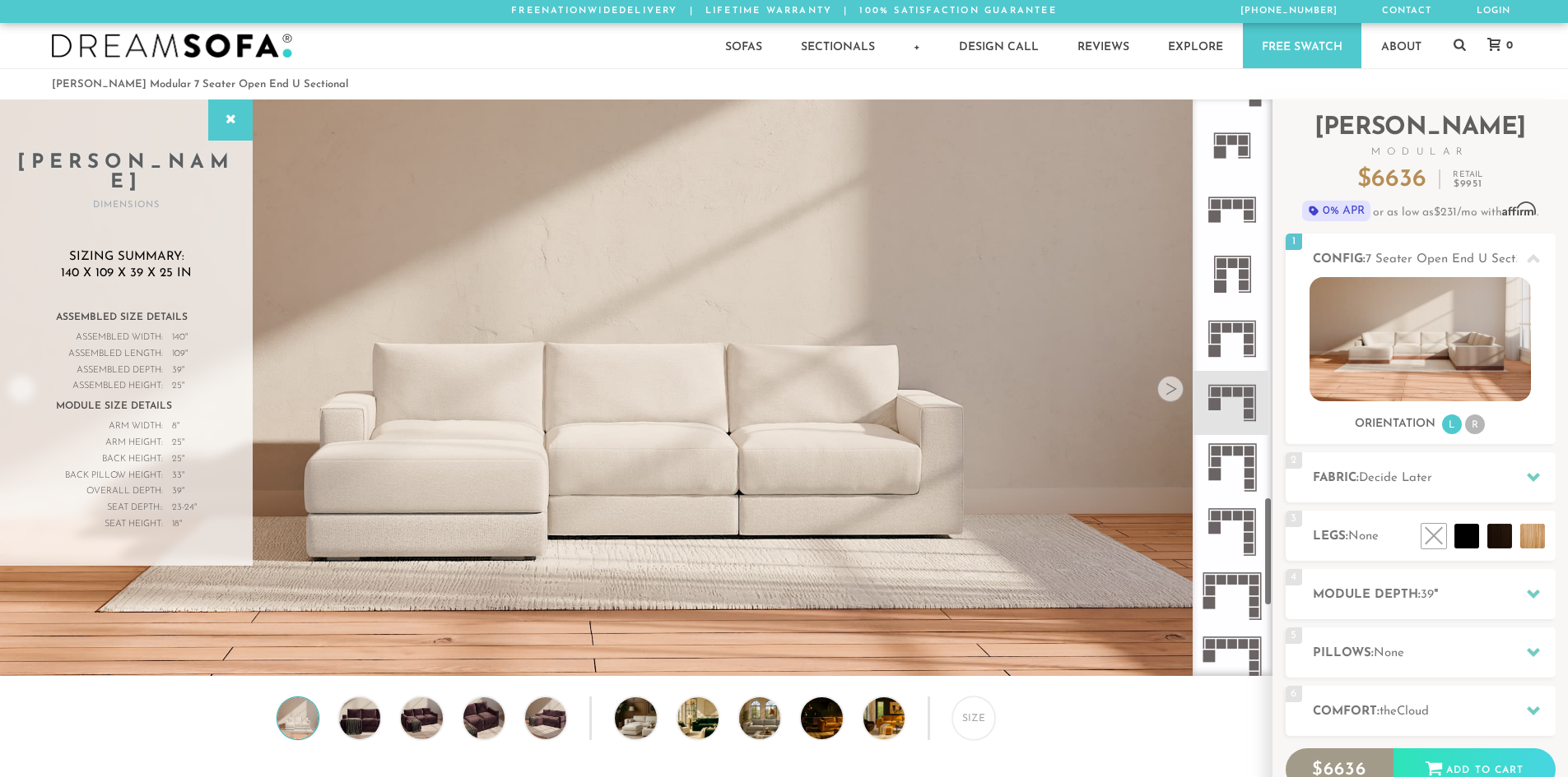
click at [1246, 215] on rect at bounding box center [1248, 215] width 10 height 10
click at [1255, 332] on icon at bounding box center [1232, 339] width 64 height 64
